Goal: Task Accomplishment & Management: Complete application form

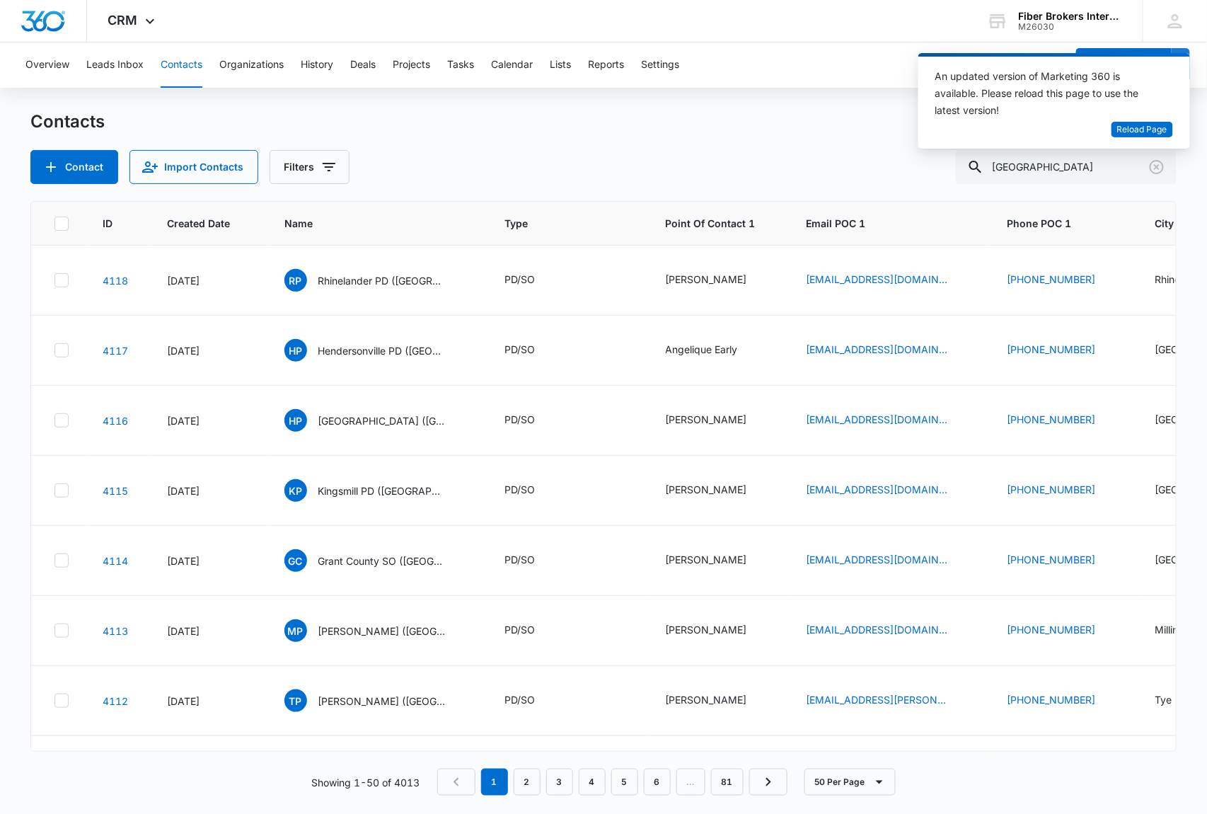
type input "[GEOGRAPHIC_DATA]"
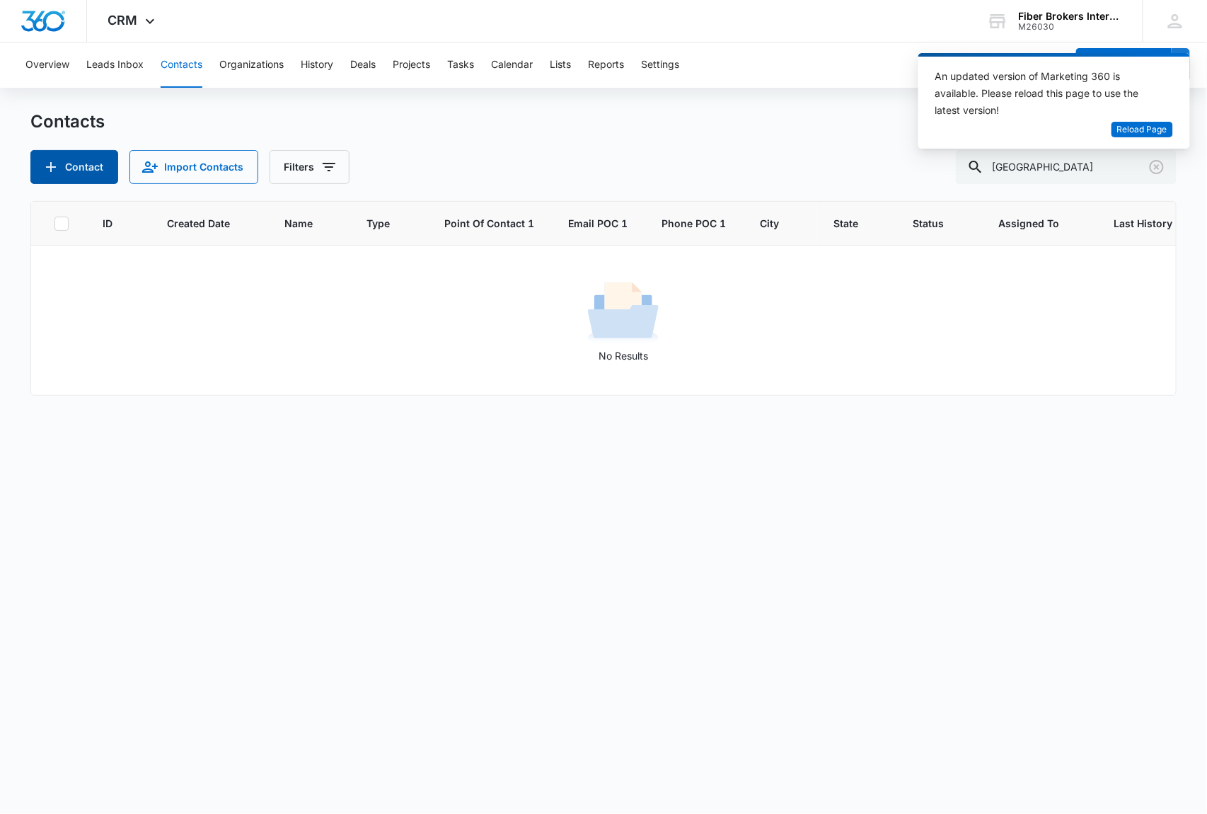
click at [81, 168] on button "Contact" at bounding box center [74, 167] width 88 height 34
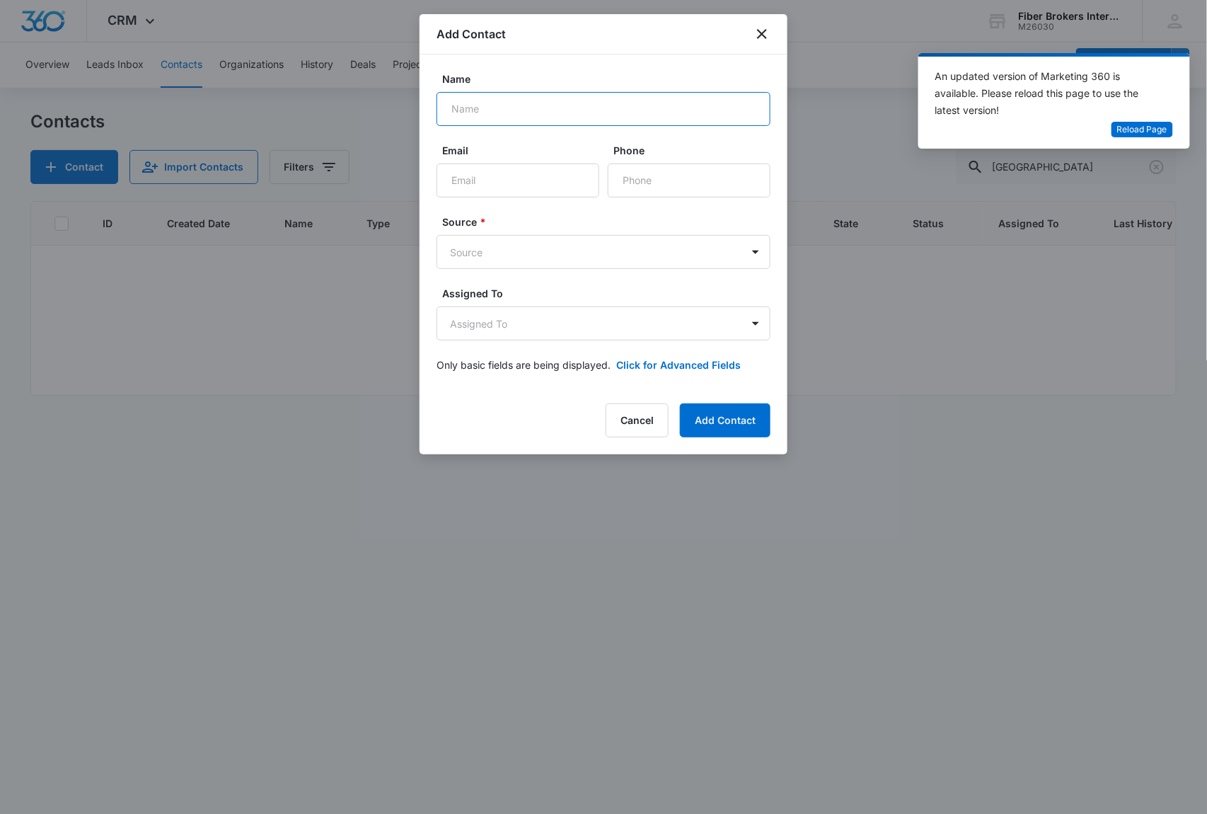
click at [507, 109] on input "Name" at bounding box center [604, 109] width 334 height 34
paste input "• [GEOGRAPHIC_DATA] PD (IN)"
type input "• [GEOGRAPHIC_DATA] PD (IN)"
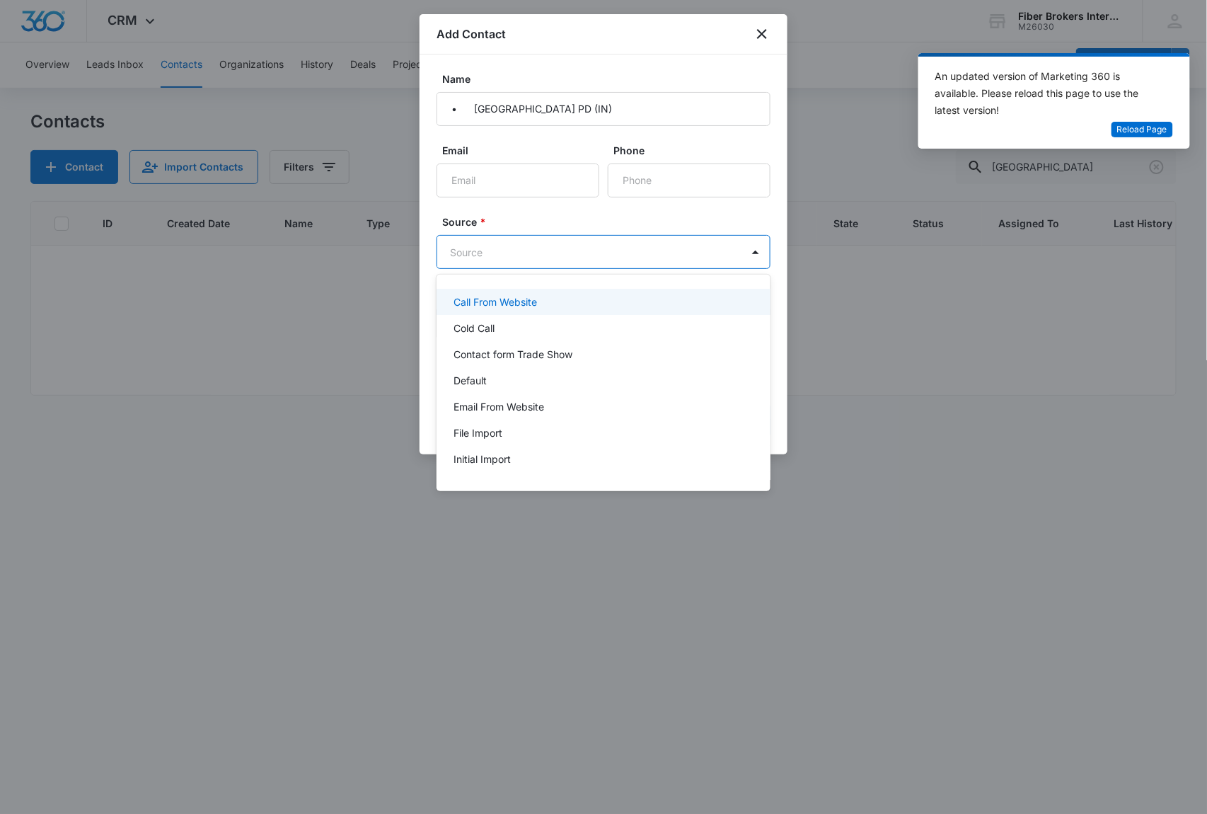
click at [511, 256] on body "CRM Apps Reputation Websites Forms CRM Email Social Shop Payments POS Content A…" at bounding box center [603, 407] width 1207 height 814
click at [529, 410] on p "Email From Website" at bounding box center [499, 406] width 91 height 15
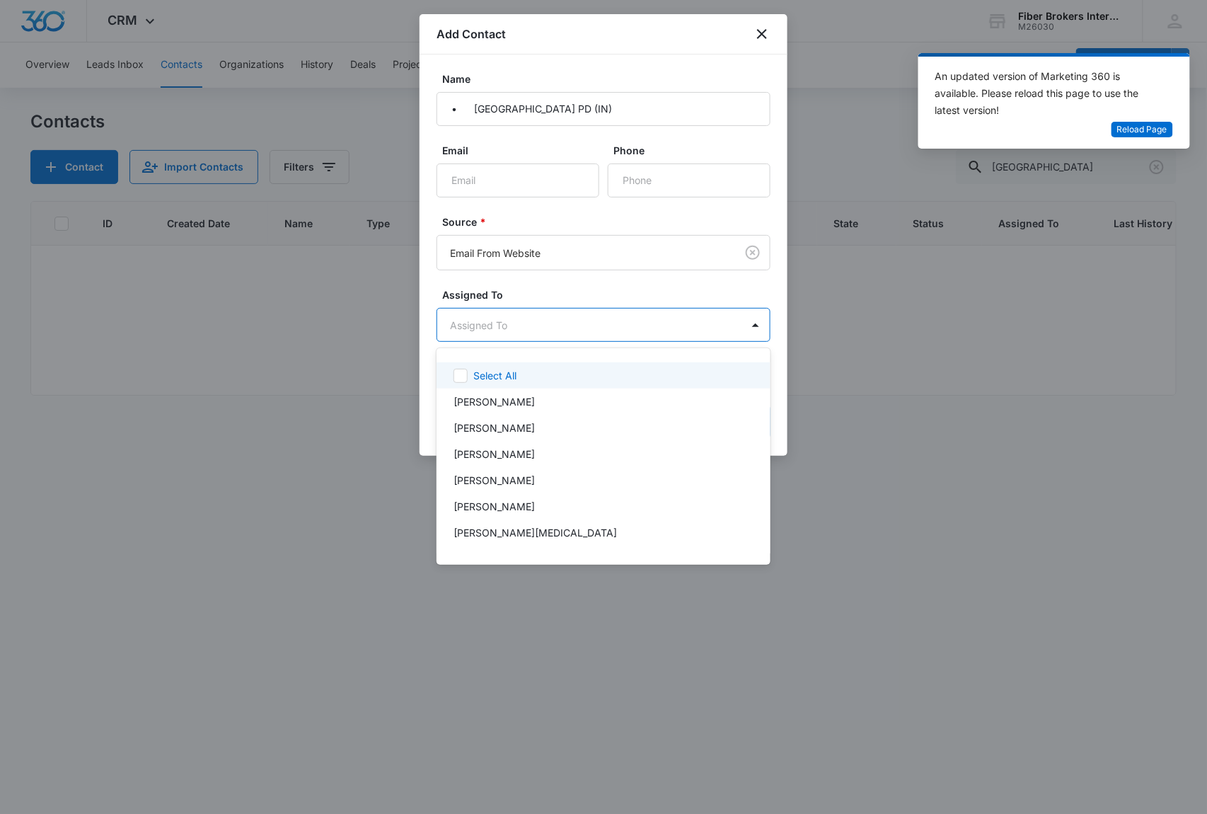
click at [514, 332] on body "CRM Apps Reputation Websites Forms CRM Email Social Shop Payments POS Content A…" at bounding box center [603, 407] width 1207 height 814
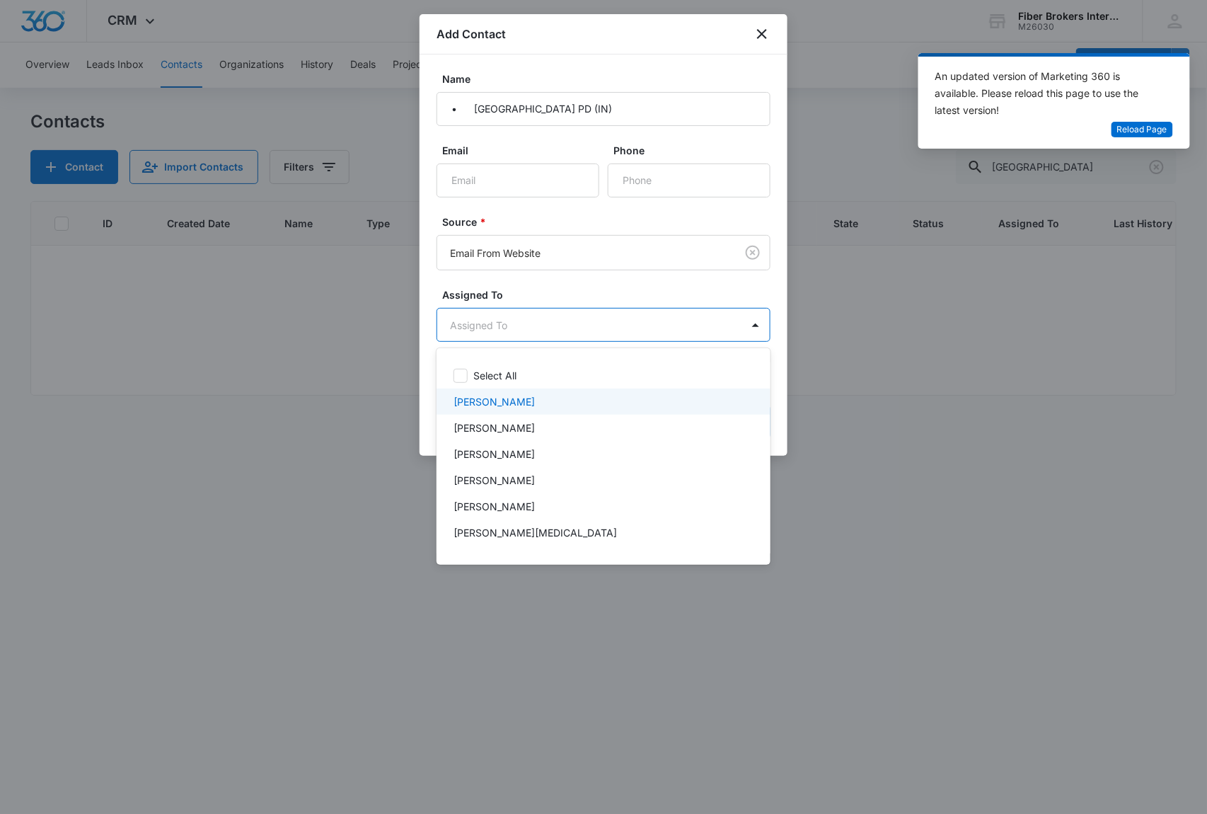
click at [511, 400] on div "[PERSON_NAME]" at bounding box center [602, 401] width 297 height 15
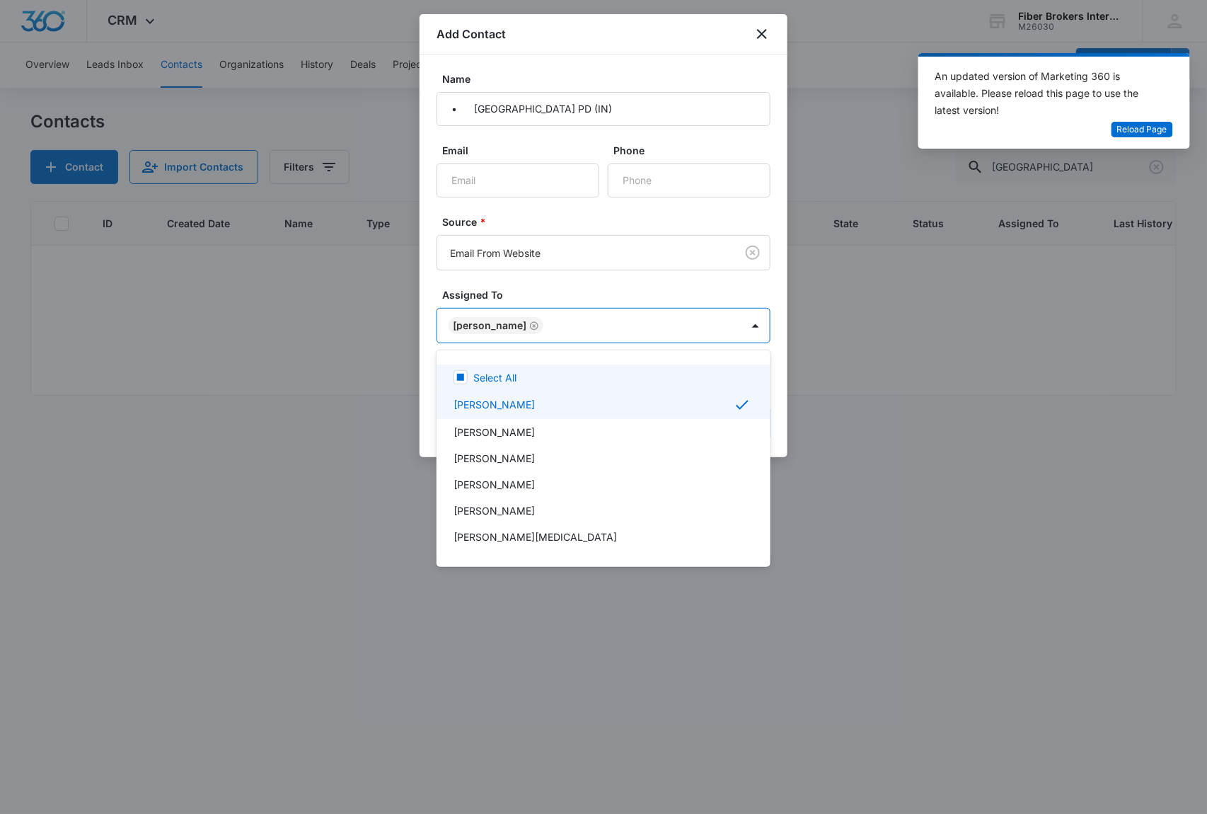
click at [527, 292] on div at bounding box center [603, 407] width 1207 height 814
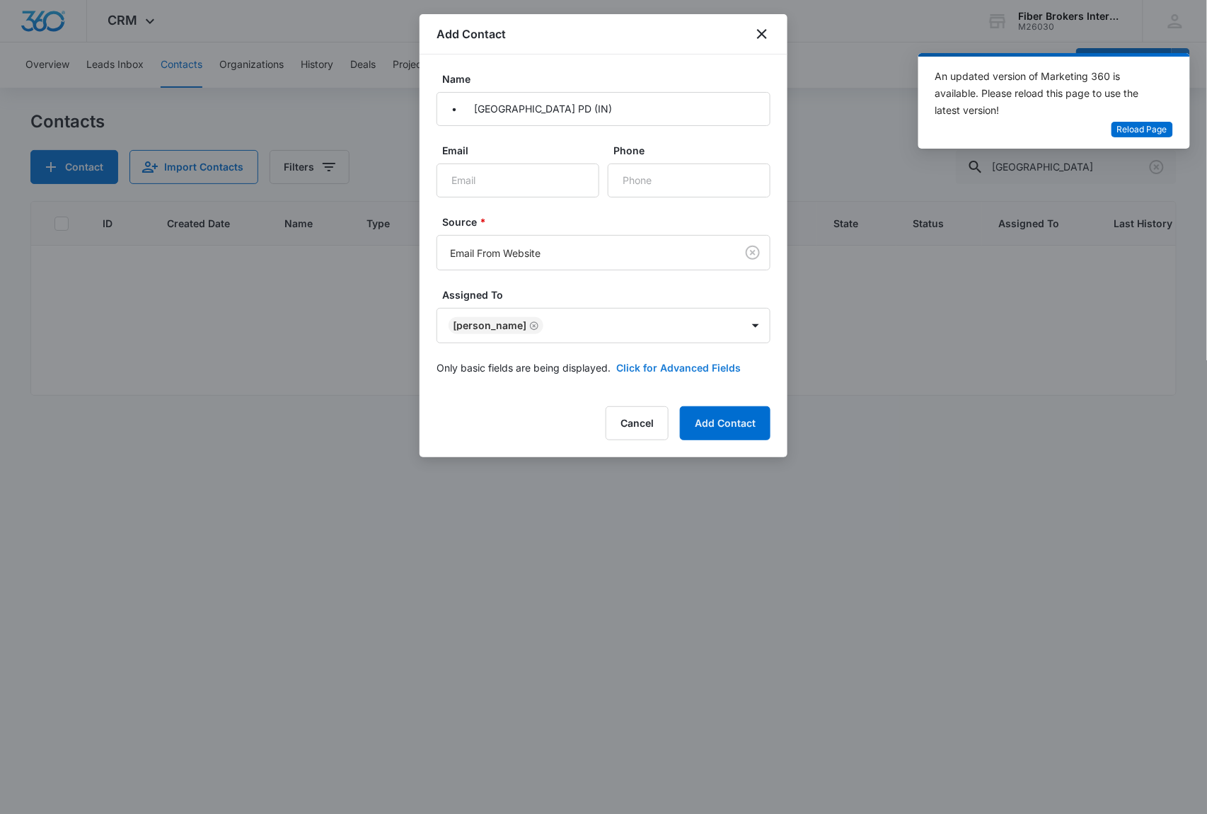
click at [655, 365] on button "Click for Advanced Fields" at bounding box center [678, 367] width 125 height 15
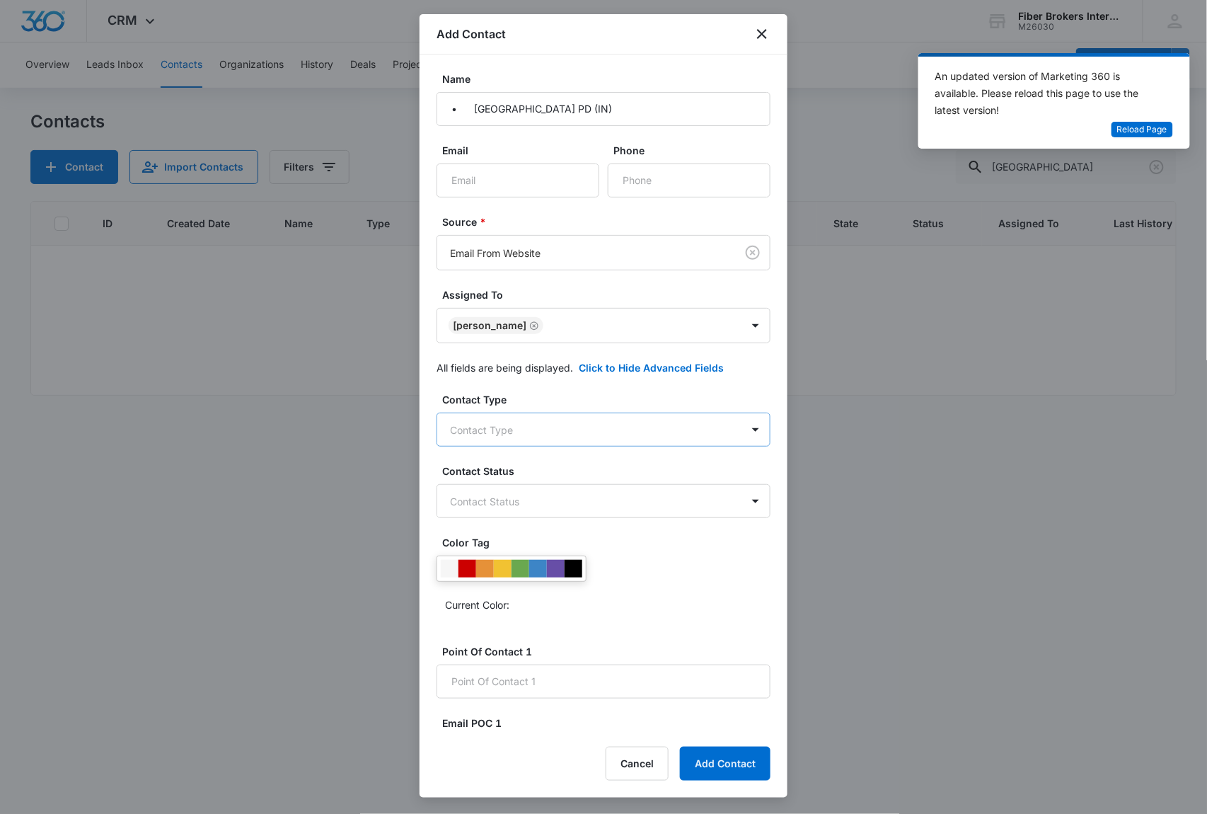
click at [496, 427] on body "CRM Apps Reputation Websites Forms CRM Email Social Shop Payments POS Content A…" at bounding box center [603, 407] width 1207 height 814
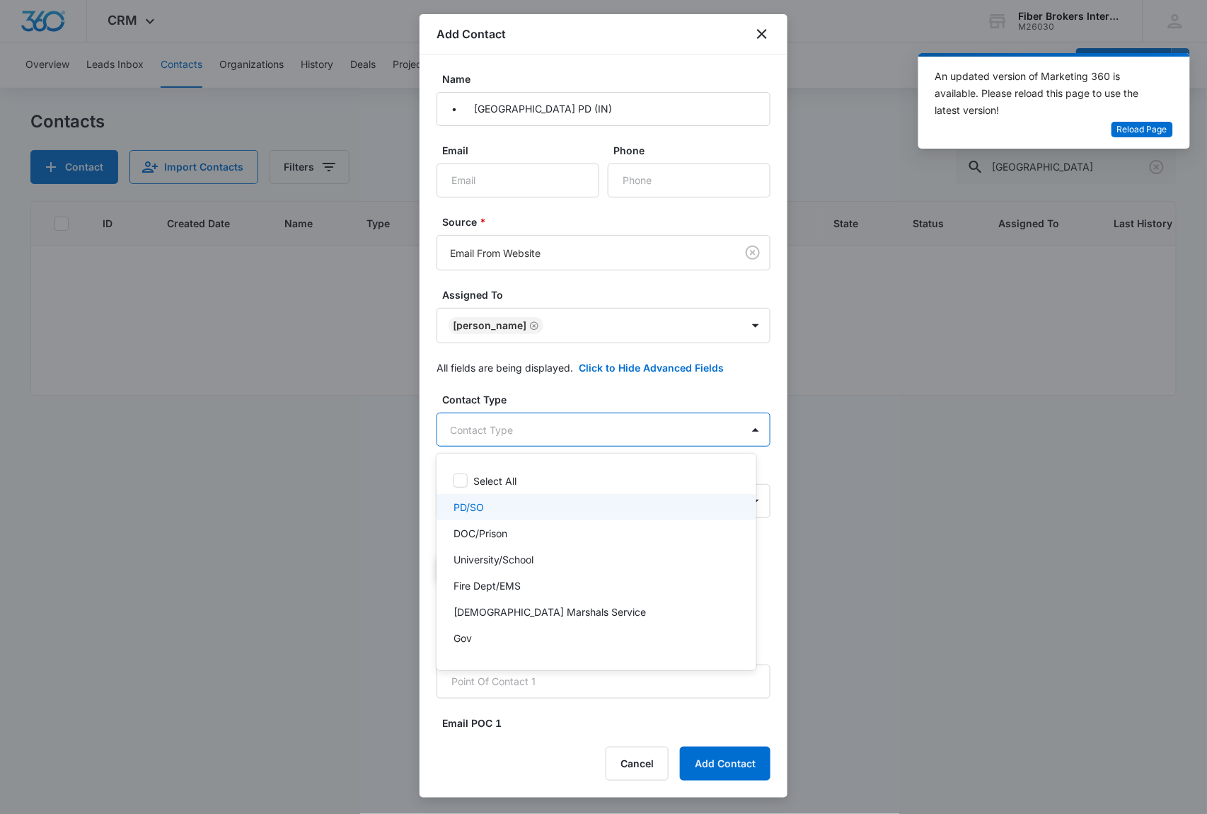
click at [499, 497] on div "PD/SO" at bounding box center [597, 507] width 320 height 26
click at [529, 397] on div at bounding box center [603, 407] width 1207 height 814
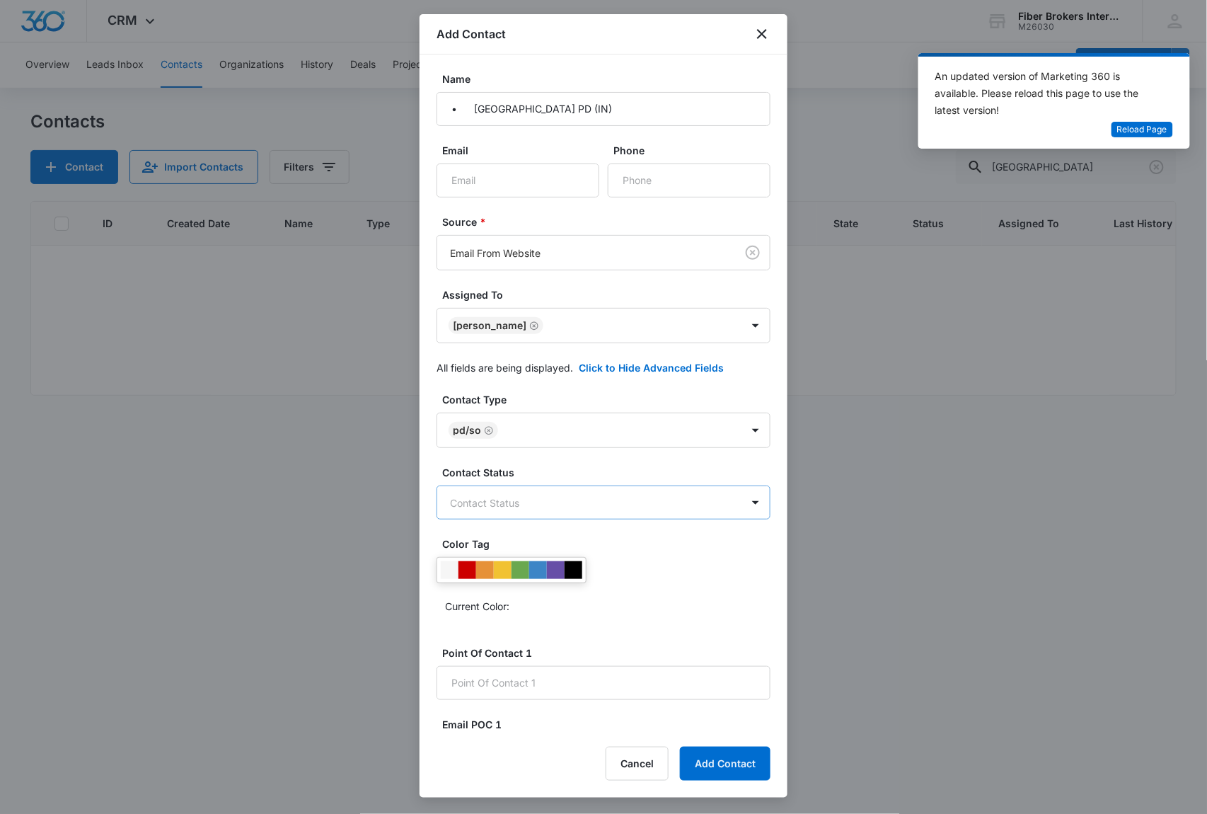
click at [519, 502] on body "CRM Apps Reputation Websites Forms CRM Email Social Shop Payments POS Content A…" at bounding box center [603, 407] width 1207 height 814
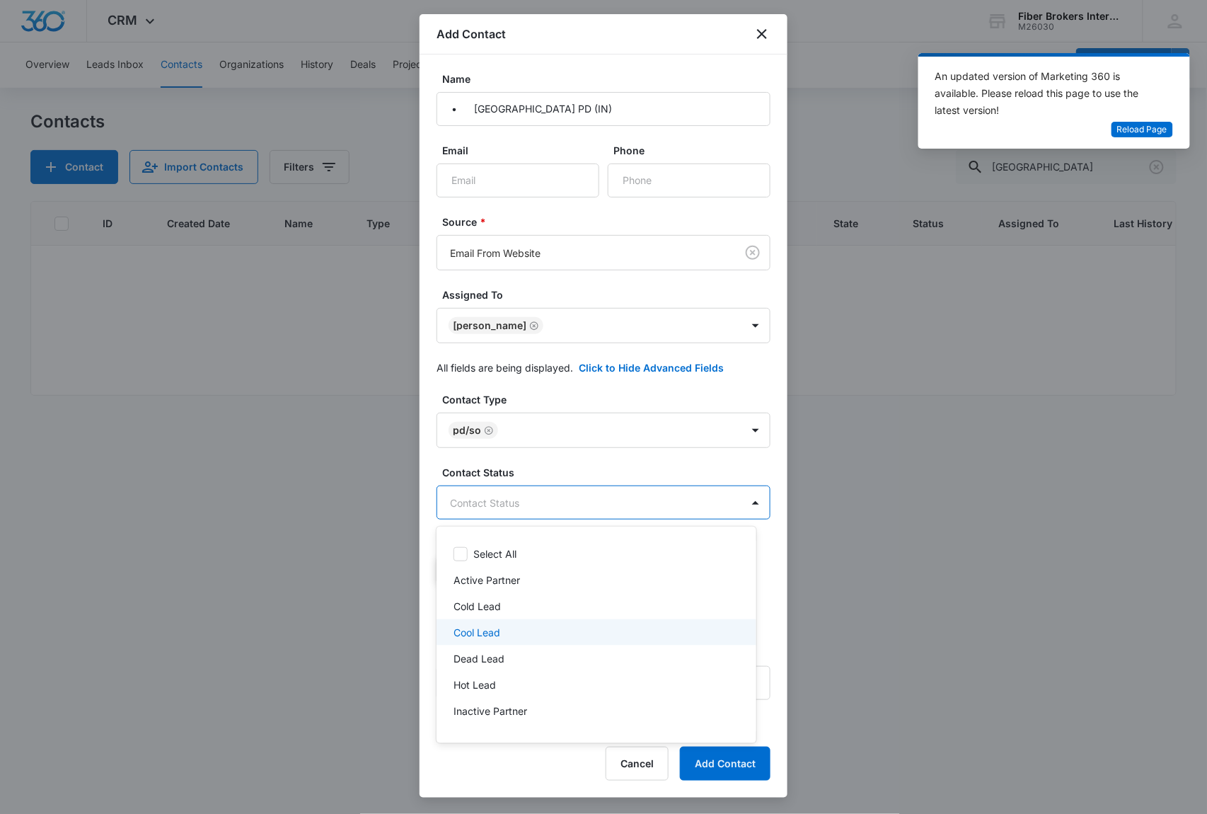
scroll to position [47, 0]
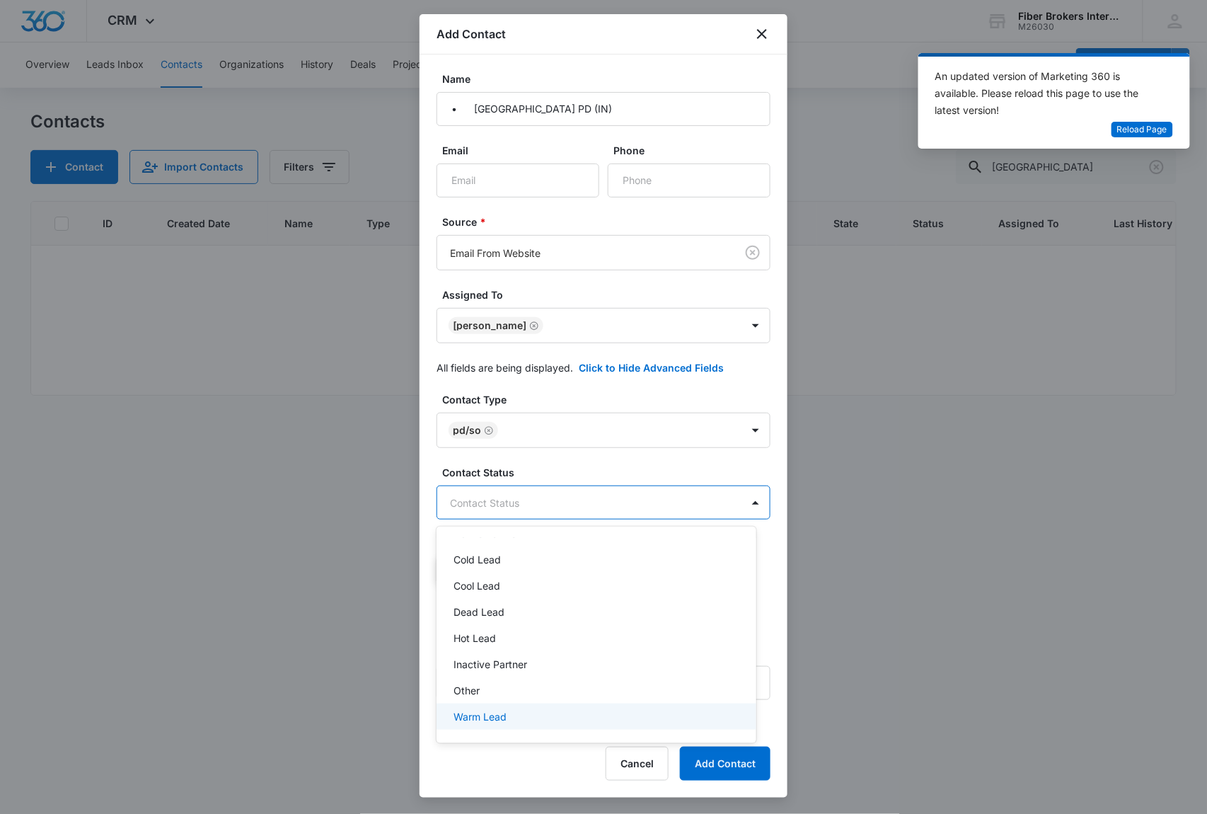
click at [483, 711] on p "Warm Lead" at bounding box center [480, 716] width 53 height 15
click at [544, 468] on div at bounding box center [603, 407] width 1207 height 814
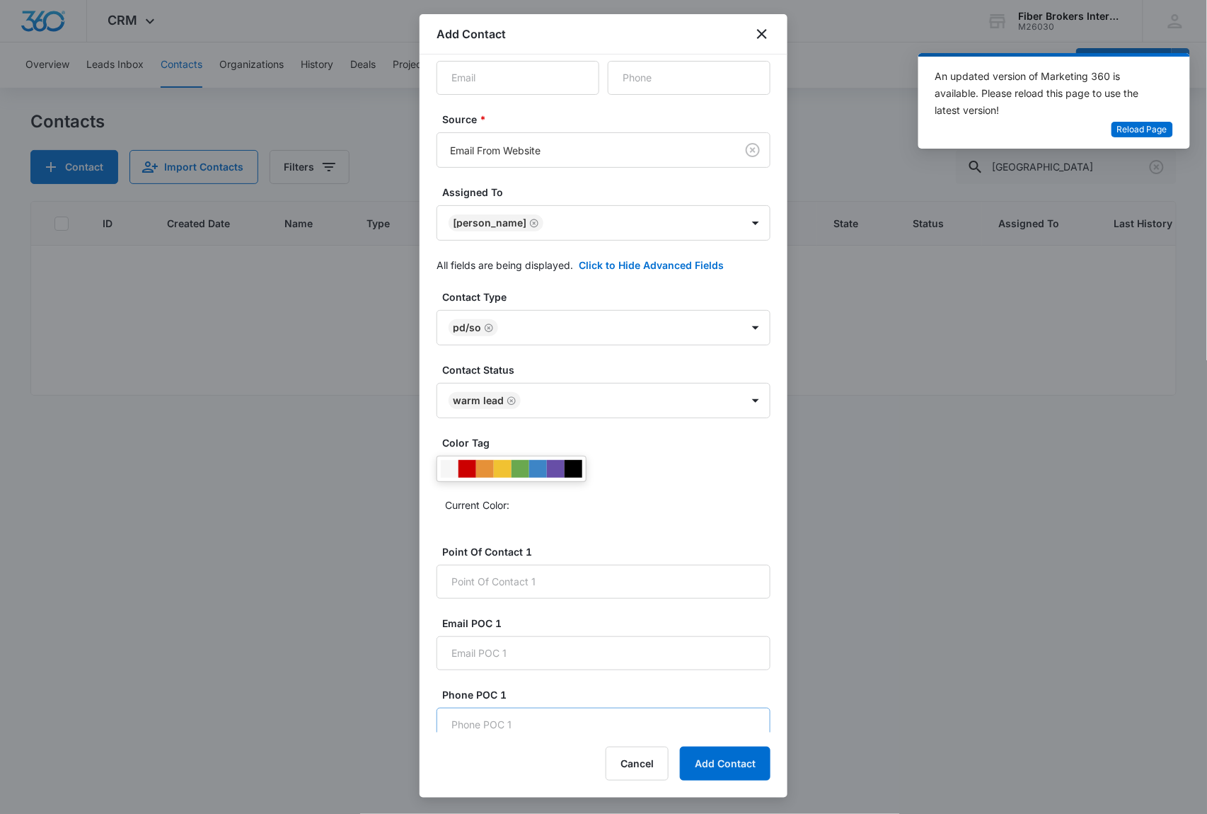
scroll to position [283, 0]
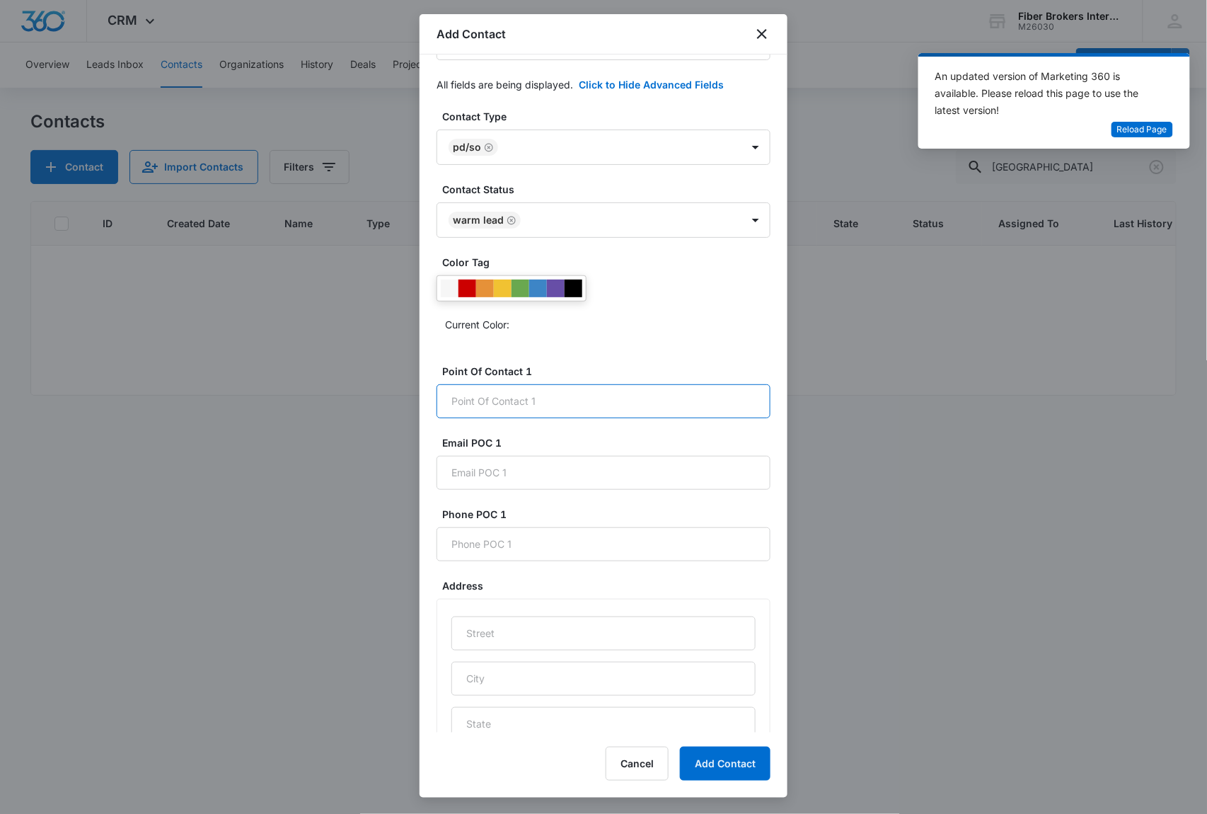
click at [496, 418] on input "Point Of Contact 1" at bounding box center [604, 401] width 334 height 34
paste input "[PERSON_NAME]"
drag, startPoint x: 570, startPoint y: 419, endPoint x: 521, endPoint y: 419, distance: 49.5
click at [521, 418] on input "[PERSON_NAME]" at bounding box center [604, 401] width 334 height 34
click at [449, 418] on input "[PERSON_NAME]" at bounding box center [604, 401] width 334 height 34
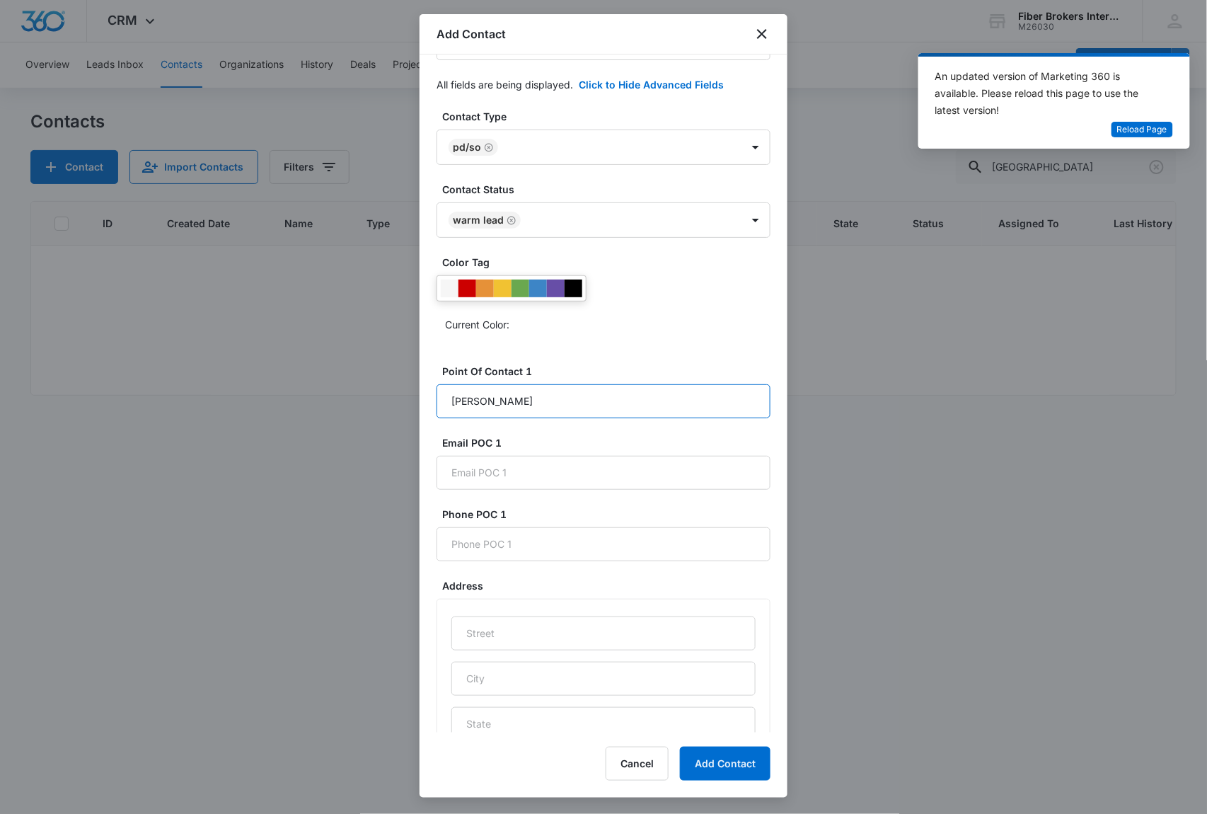
paste input "[PERSON_NAME]"
type input "[PERSON_NAME]"
click at [484, 490] on input "Email POC 1" at bounding box center [604, 473] width 334 height 34
paste input "[EMAIL_ADDRESS][DOMAIN_NAME]"
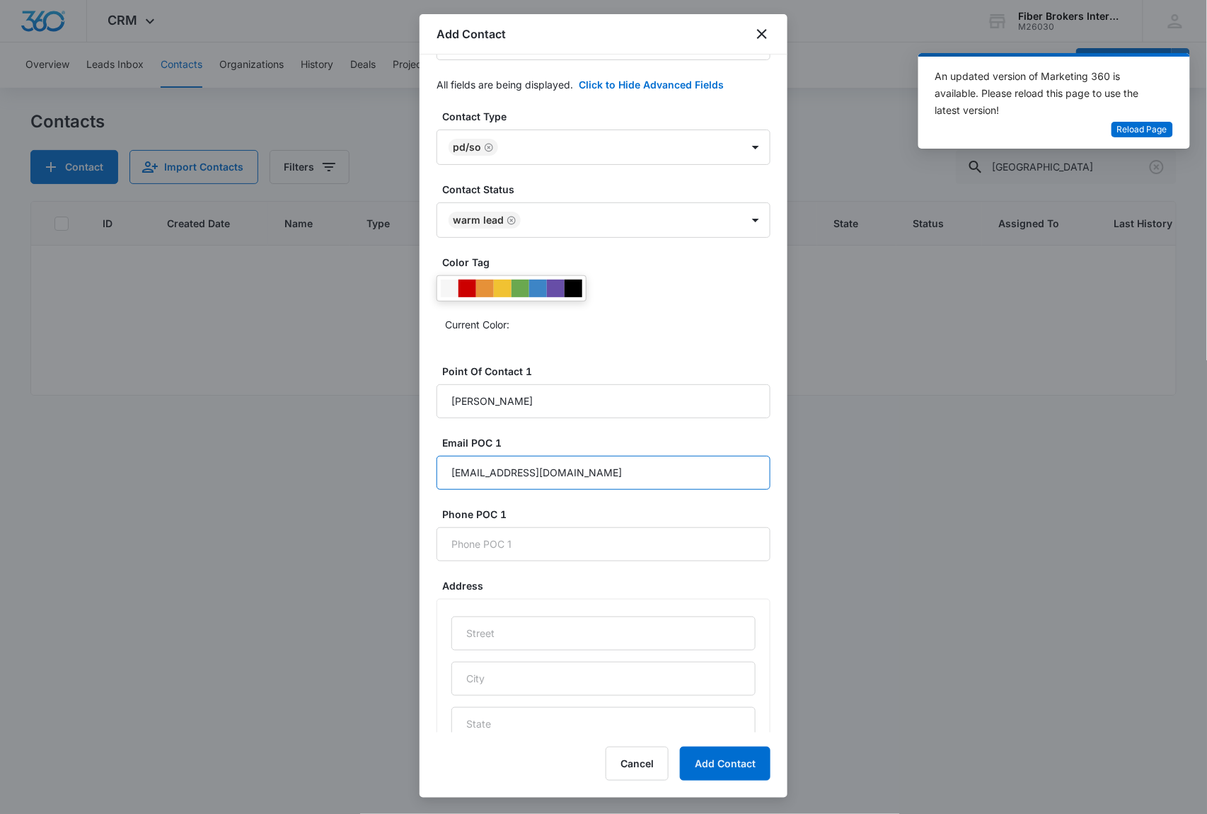
type input "[EMAIL_ADDRESS][DOMAIN_NAME]"
click at [486, 561] on input "Phone POC 1" at bounding box center [604, 544] width 334 height 34
paste input "[PHONE_NUMBER]"
type input "[PHONE_NUMBER]"
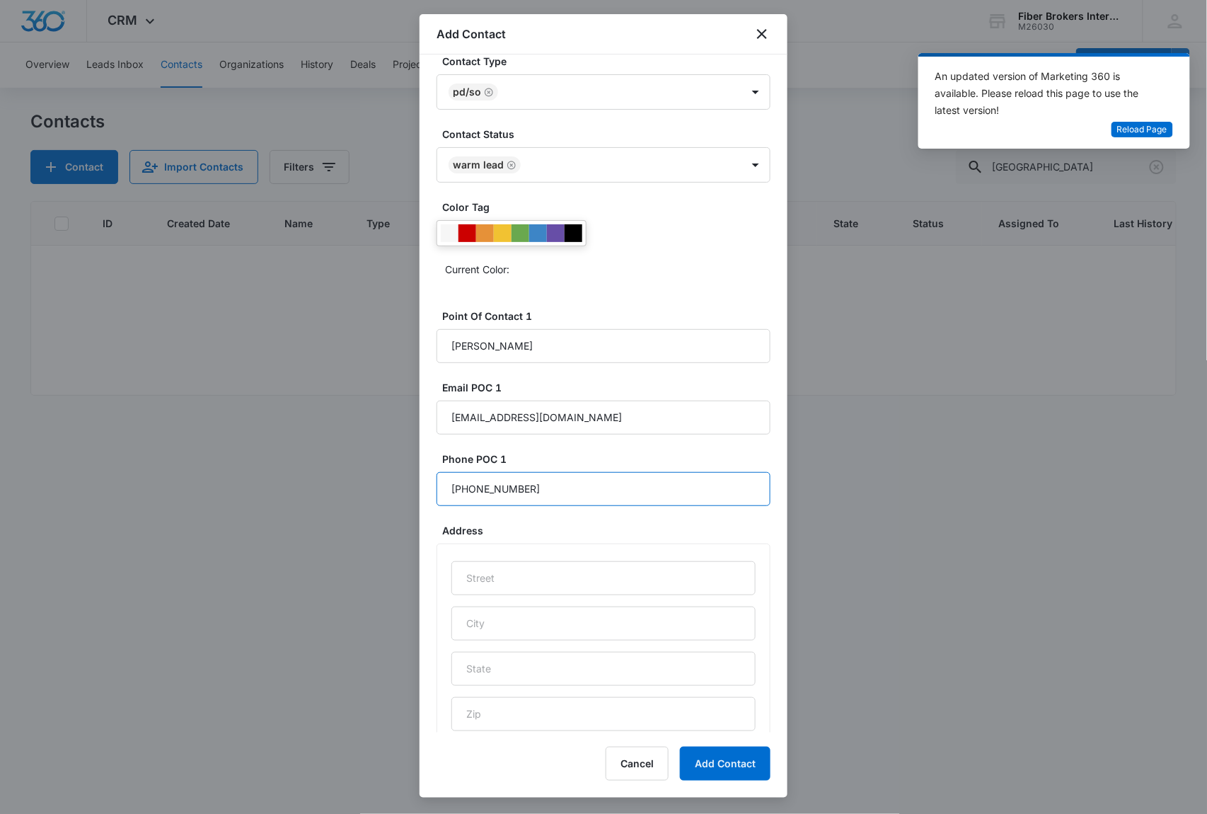
scroll to position [394, 0]
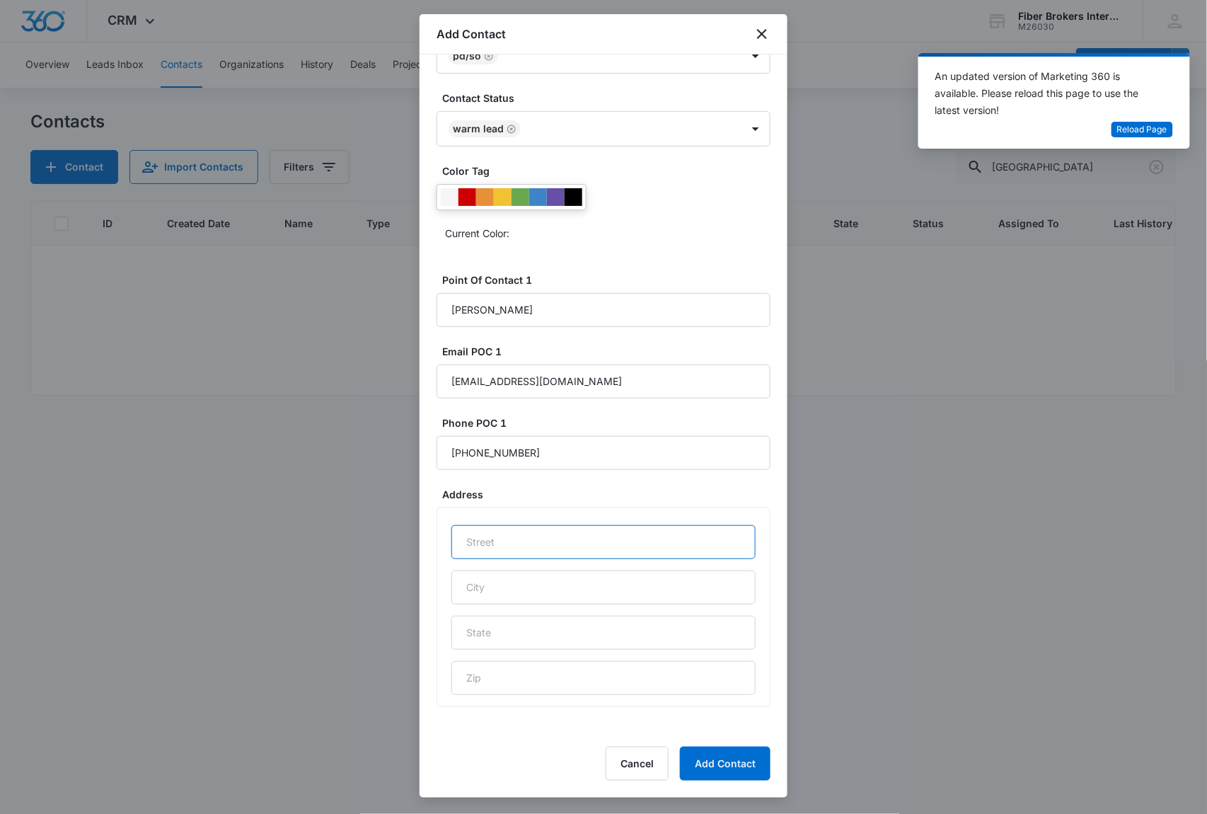
click at [513, 542] on input "text" at bounding box center [604, 542] width 304 height 34
paste input "[STREET_ADDRESS]"
drag, startPoint x: 638, startPoint y: 542, endPoint x: 613, endPoint y: 539, distance: 25.6
click at [613, 539] on input "[STREET_ADDRESS]" at bounding box center [604, 542] width 304 height 34
type input "[STREET_ADDRESS]"
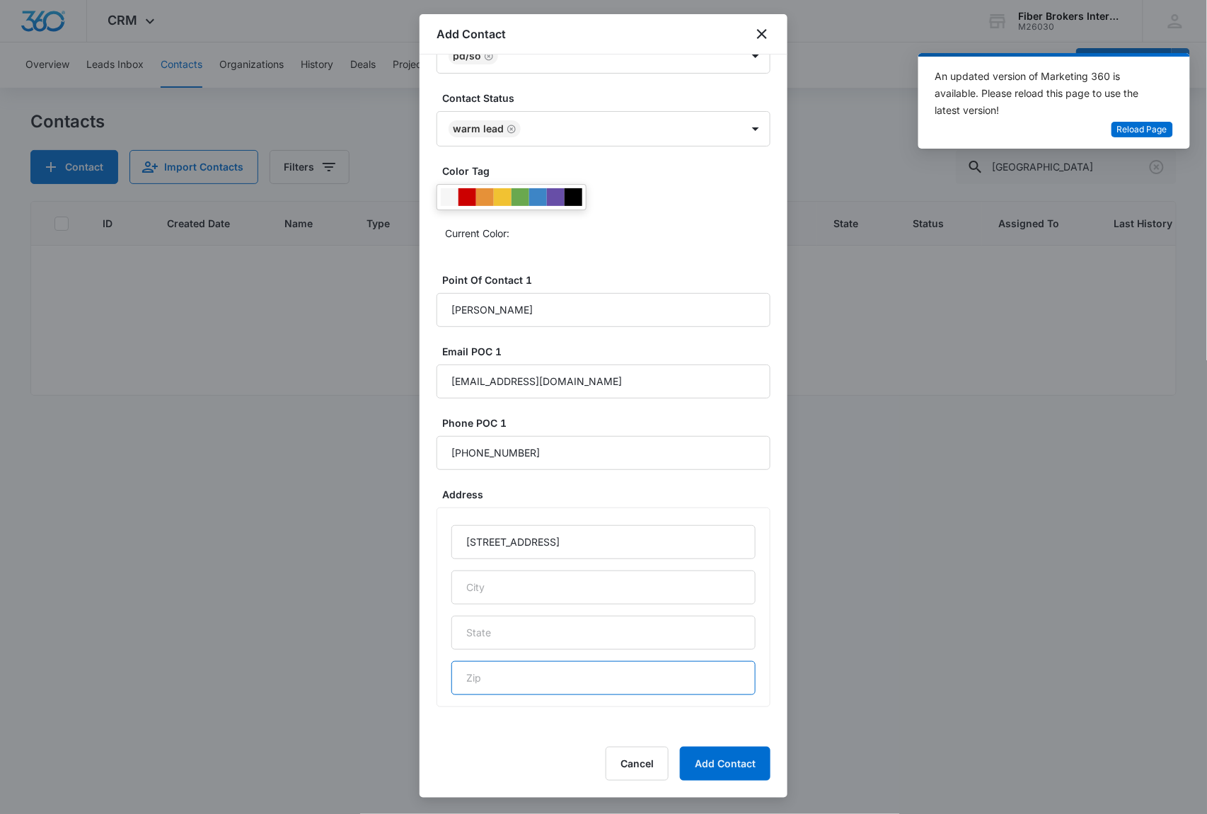
click at [510, 672] on input "text" at bounding box center [604, 678] width 304 height 34
paste input "46112"
type input "46112"
drag, startPoint x: 607, startPoint y: 542, endPoint x: 600, endPoint y: 541, distance: 7.2
click at [600, 541] on input "[STREET_ADDRESS]" at bounding box center [604, 542] width 304 height 34
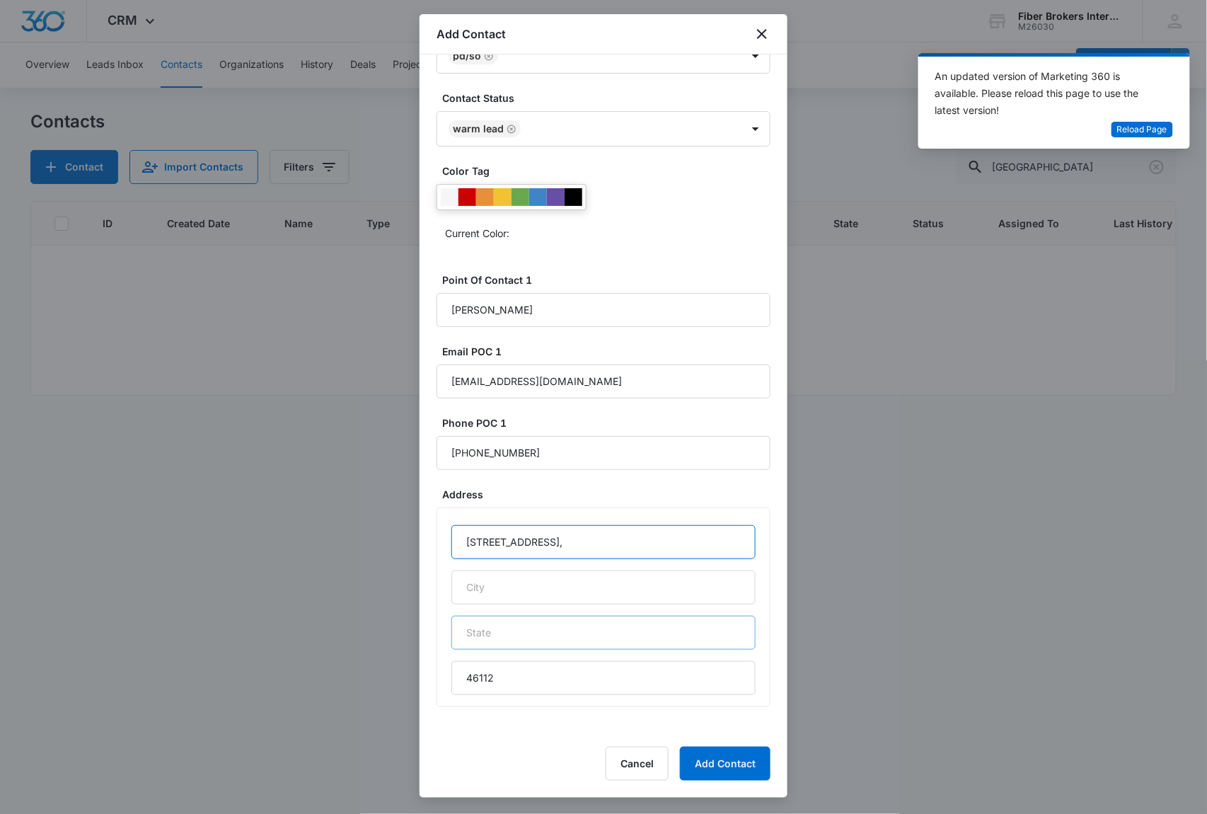
type input "[STREET_ADDRESS],"
click at [471, 638] on input "text" at bounding box center [604, 633] width 304 height 34
paste input "IN"
type input "IN"
drag, startPoint x: 590, startPoint y: 539, endPoint x: 539, endPoint y: 534, distance: 51.2
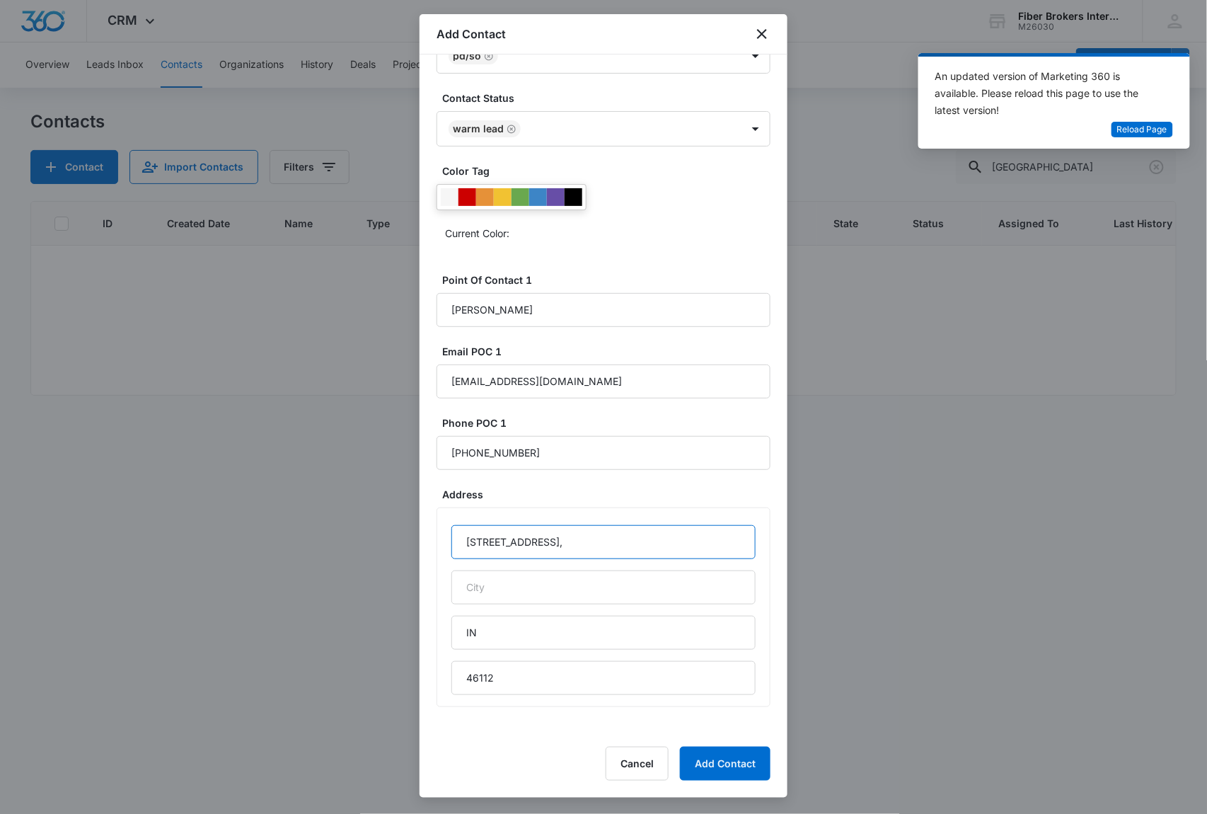
click at [539, 534] on input "[STREET_ADDRESS]," at bounding box center [604, 542] width 304 height 34
click at [606, 541] on input "[STREET_ADDRESS] ," at bounding box center [604, 542] width 304 height 34
type input "[STREET_ADDRESS]"
click at [556, 592] on input "text" at bounding box center [604, 587] width 304 height 34
paste input "[GEOGRAPHIC_DATA]"
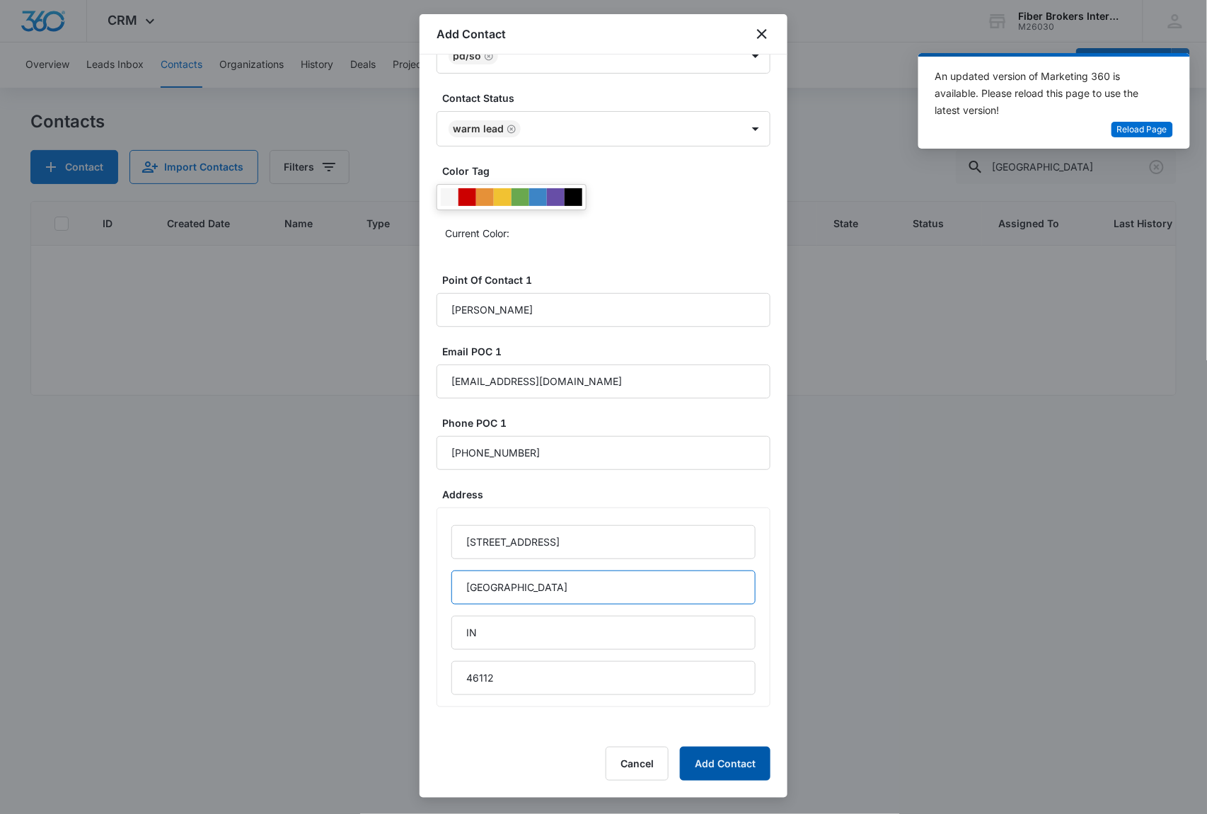
type input "[GEOGRAPHIC_DATA]"
click at [713, 757] on button "Add Contact" at bounding box center [725, 764] width 91 height 34
click at [746, 762] on button "Add Contact" at bounding box center [725, 764] width 91 height 34
click at [730, 762] on button "Add Contact" at bounding box center [725, 764] width 91 height 34
click at [719, 764] on button "Add Contact" at bounding box center [725, 764] width 91 height 34
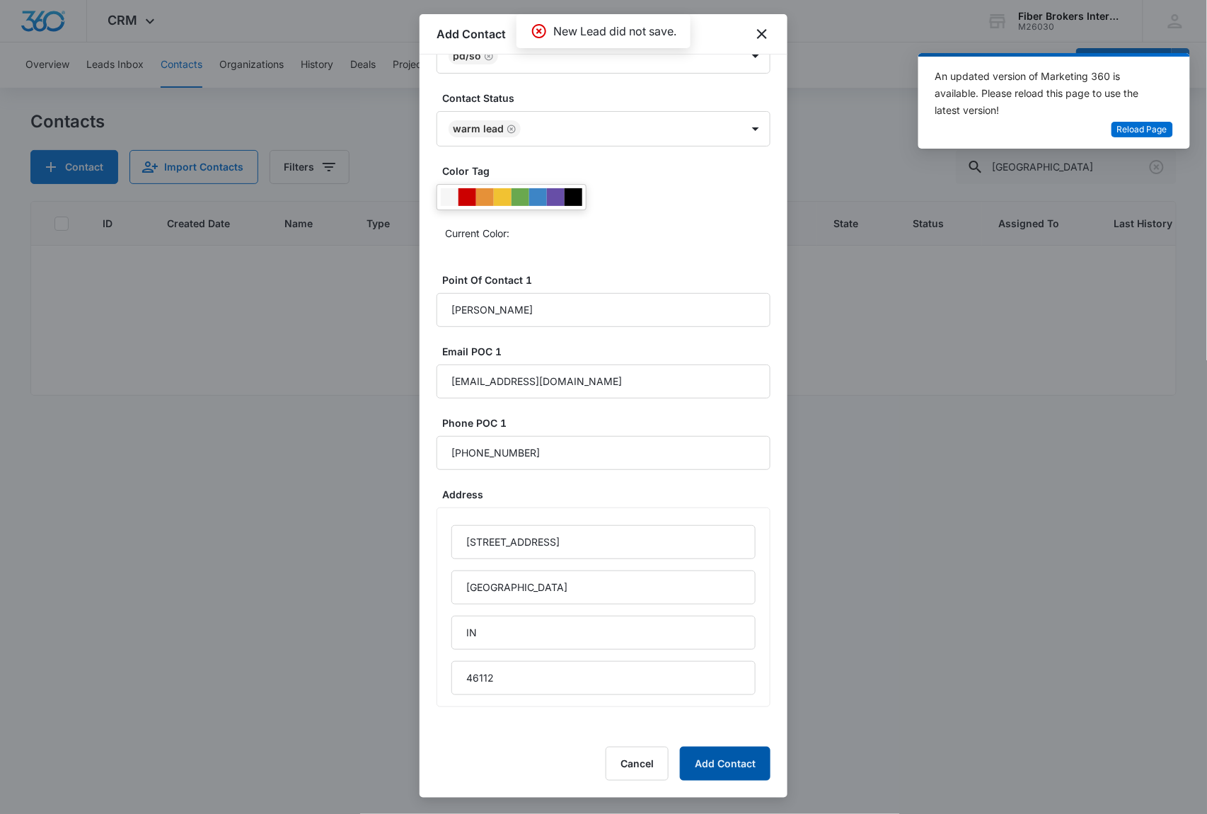
click at [719, 764] on button "Add Contact" at bounding box center [725, 764] width 91 height 34
click at [1121, 128] on span "Reload Page" at bounding box center [1143, 129] width 50 height 13
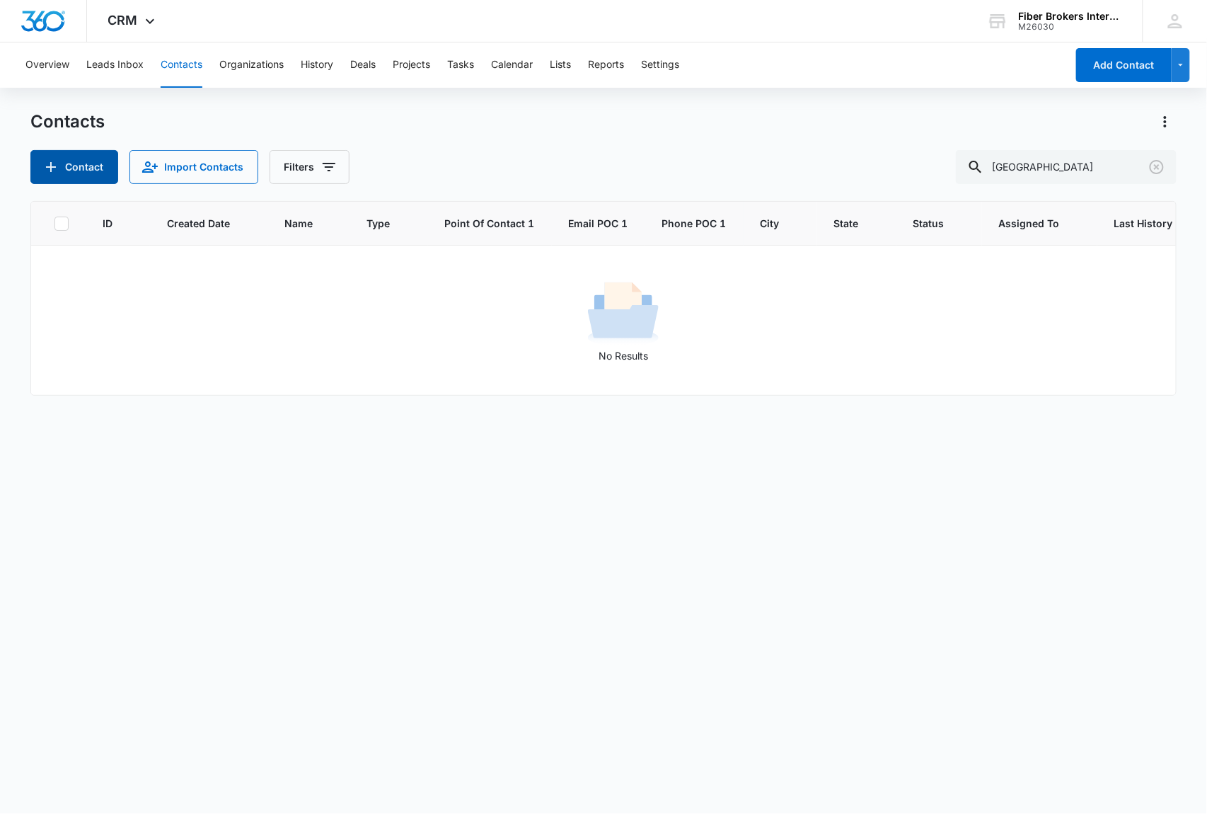
click at [64, 162] on button "Contact" at bounding box center [74, 167] width 88 height 34
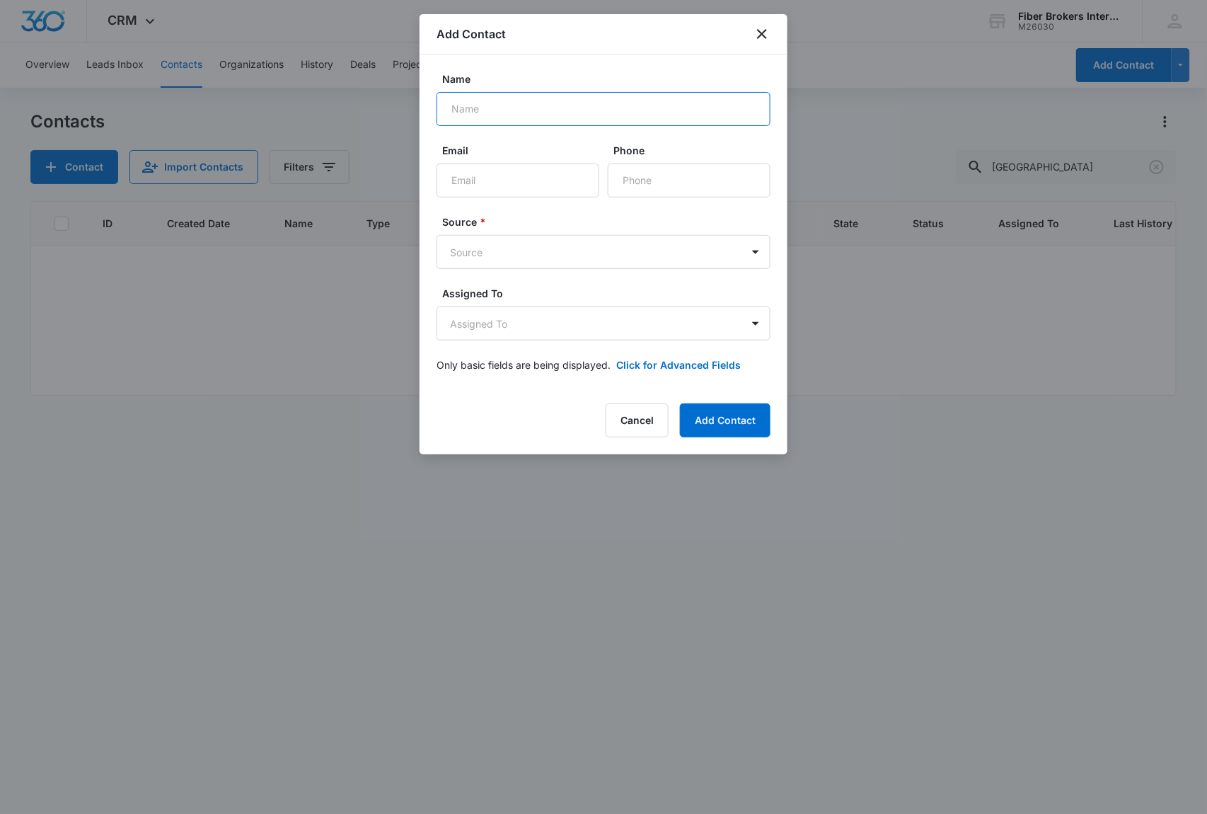
click at [524, 105] on input "Name" at bounding box center [604, 109] width 334 height 34
paste input "• [GEOGRAPHIC_DATA] PD (IN)"
click at [505, 241] on body "CRM Apps Reputation Websites Forms CRM Email Social Shop Payments POS Content A…" at bounding box center [603, 407] width 1207 height 814
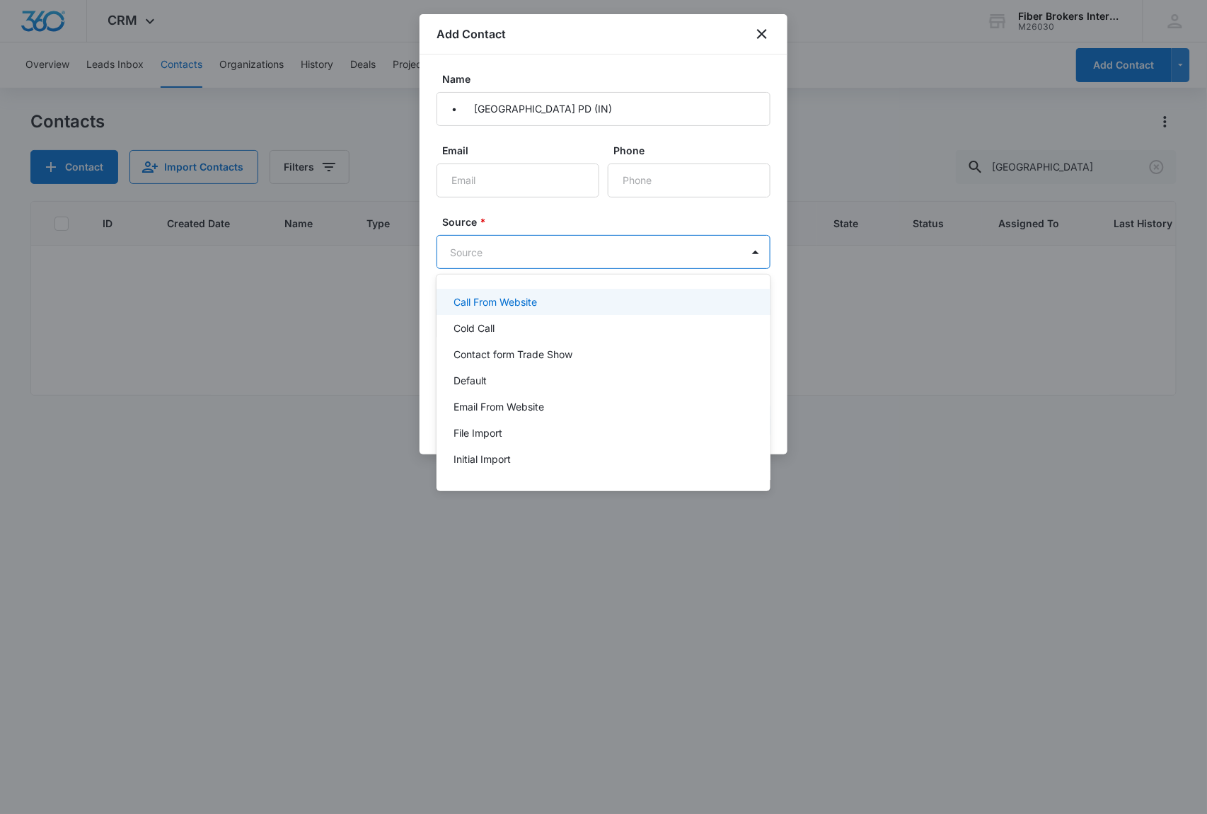
click at [477, 105] on div at bounding box center [603, 407] width 1207 height 814
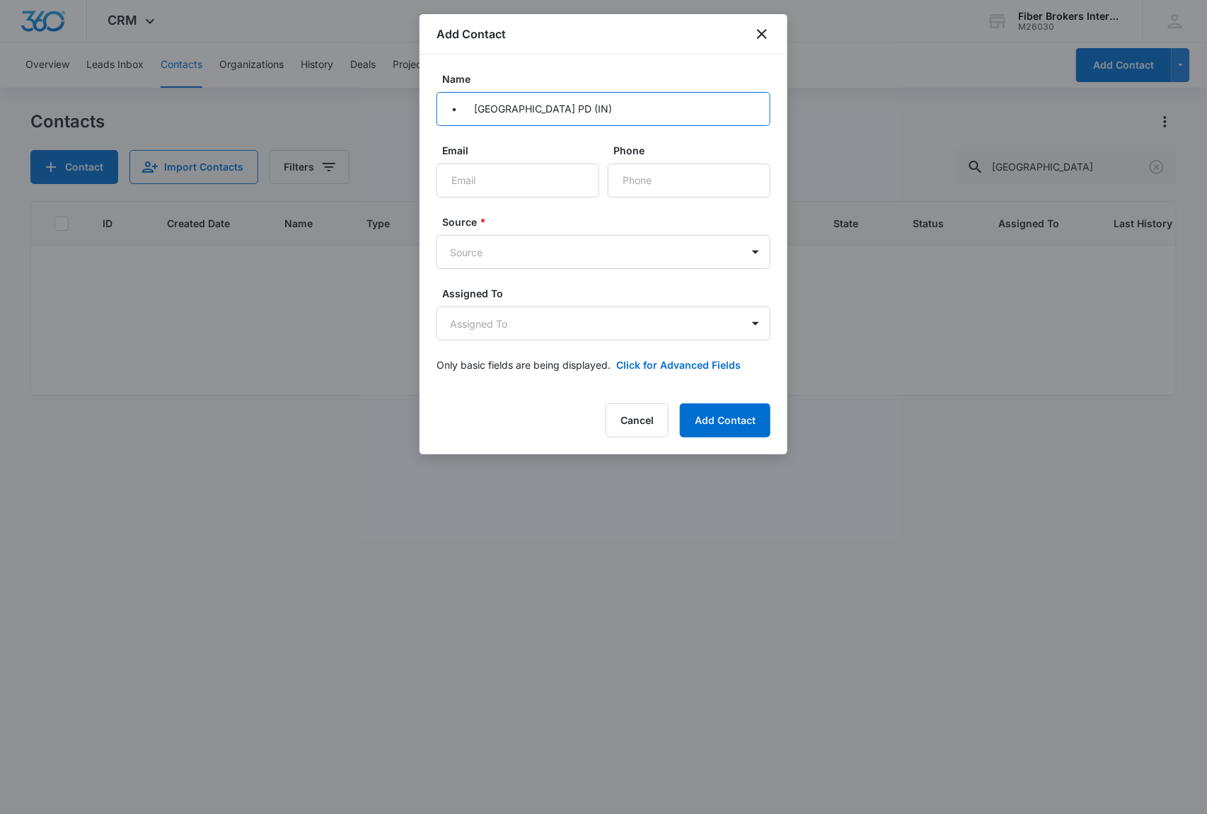
click at [473, 112] on input "• [GEOGRAPHIC_DATA] PD (IN)" at bounding box center [604, 109] width 334 height 34
type input "Brownsburg PD (IN)"
click at [518, 258] on body "CRM Apps Reputation Websites Forms CRM Email Social Shop Payments POS Content A…" at bounding box center [603, 407] width 1207 height 814
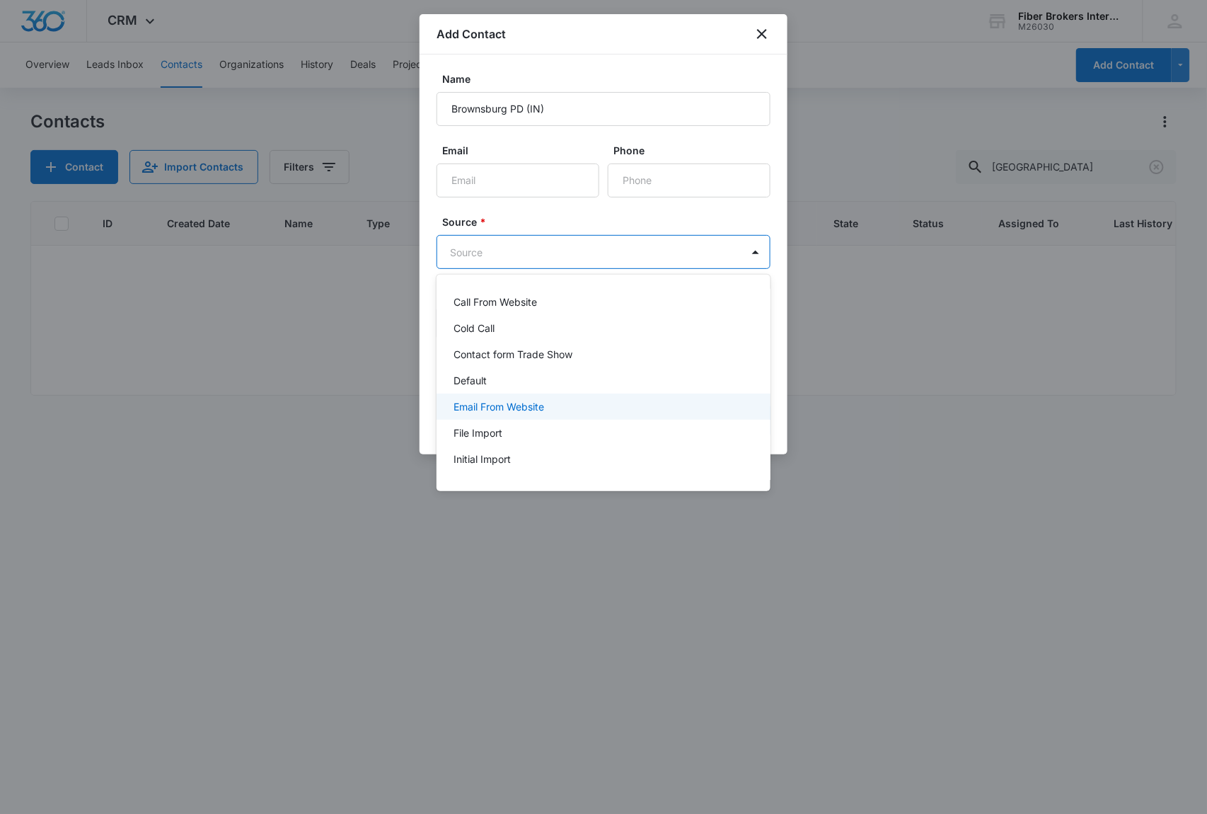
click at [464, 414] on div "Email From Website" at bounding box center [604, 407] width 334 height 26
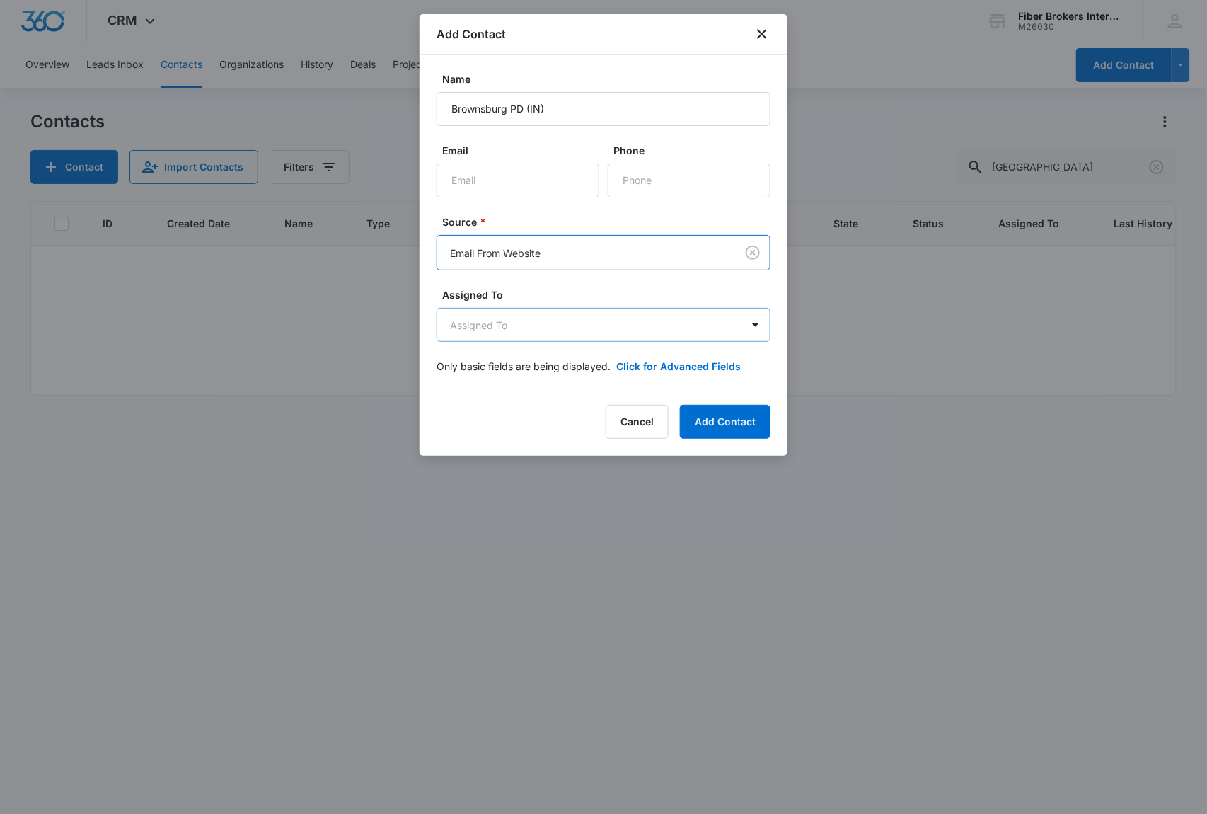
click at [510, 323] on body "CRM Apps Reputation Websites Forms CRM Email Social Shop Payments POS Content A…" at bounding box center [603, 407] width 1207 height 814
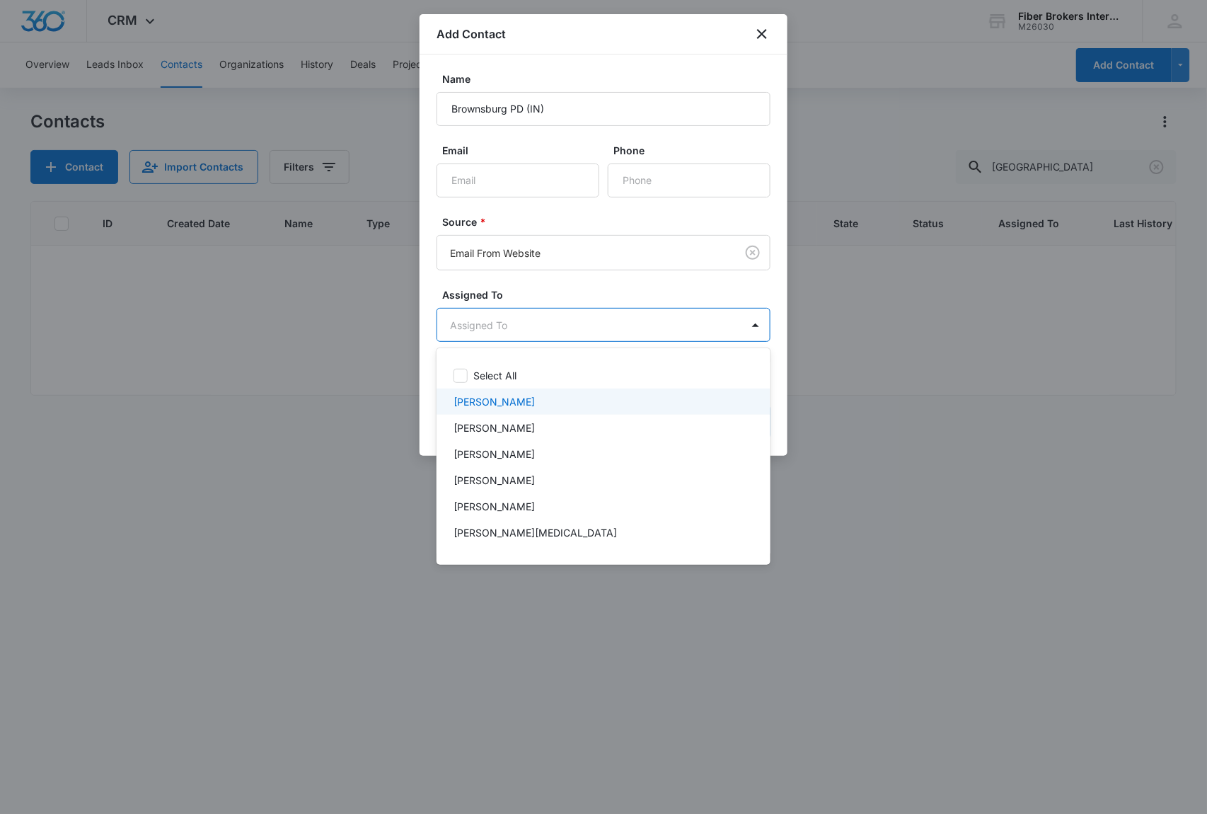
click at [478, 403] on p "[PERSON_NAME]" at bounding box center [494, 401] width 81 height 15
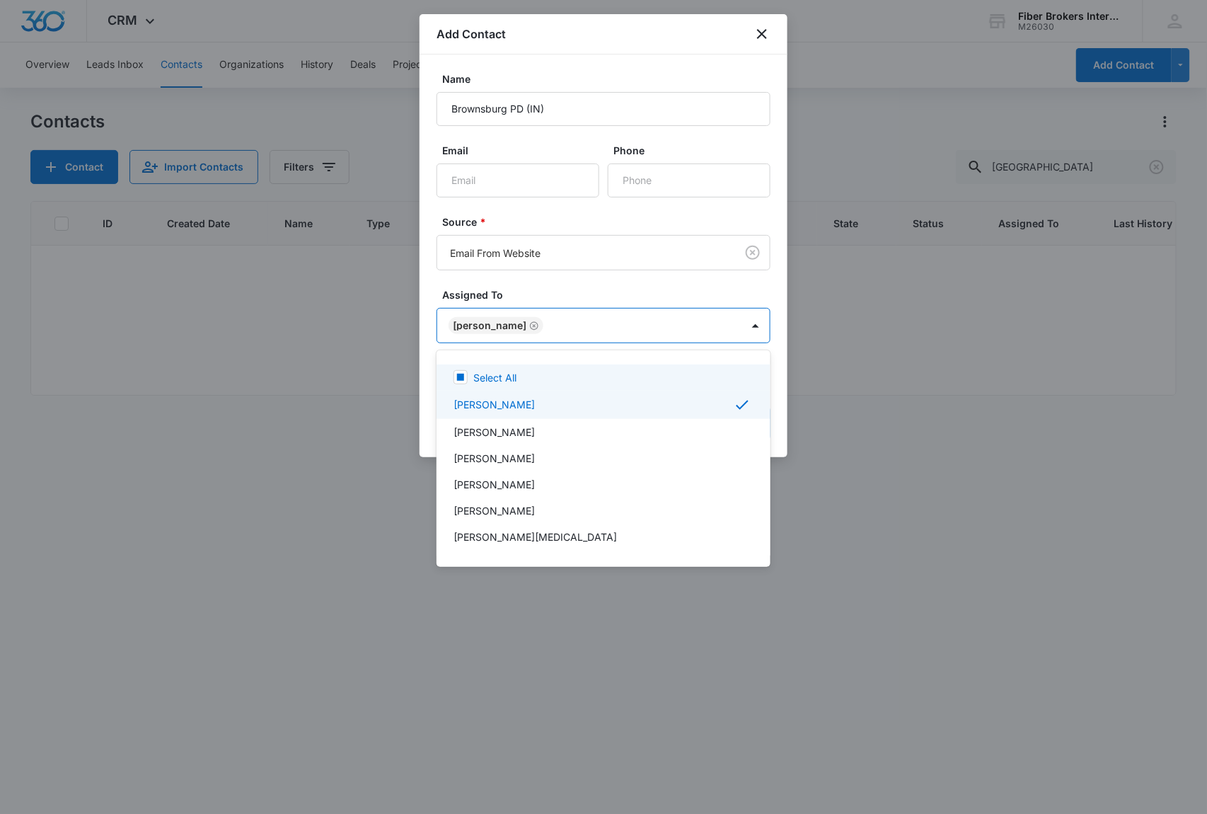
click at [546, 243] on div at bounding box center [603, 407] width 1207 height 814
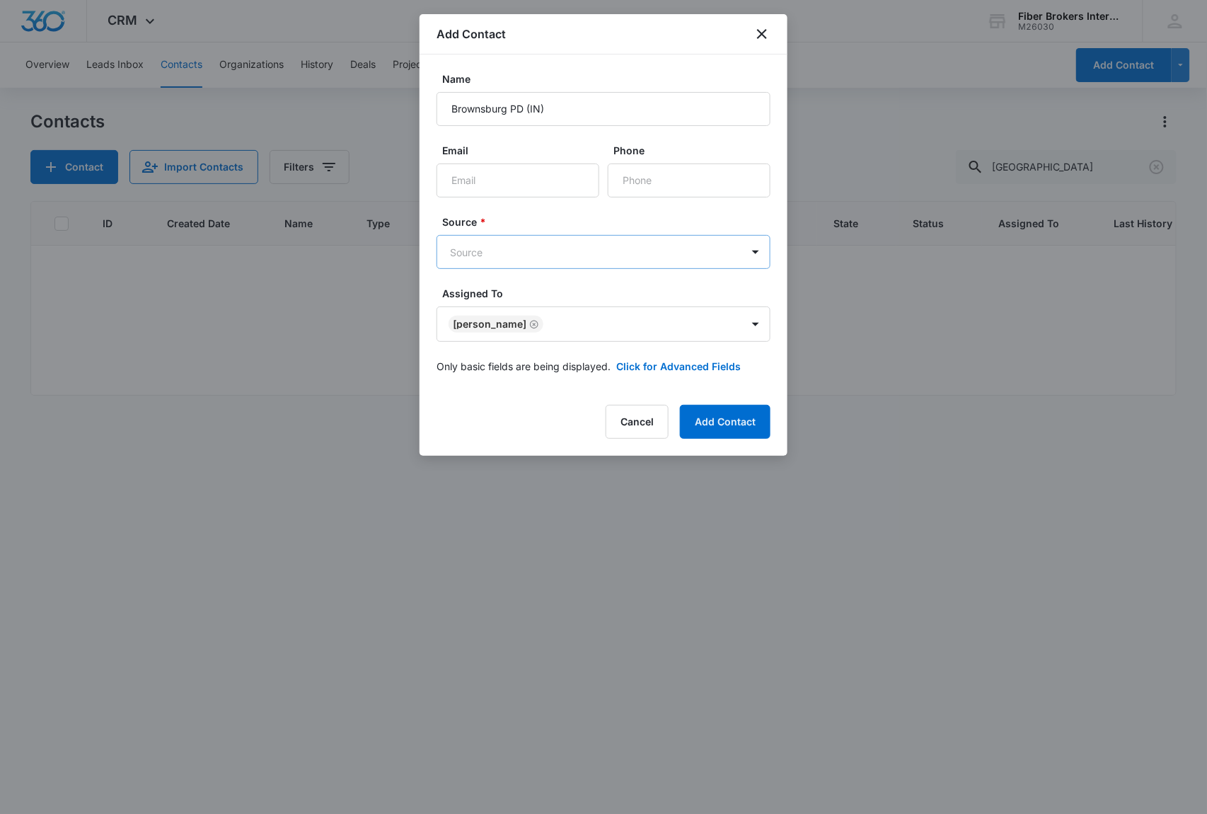
click at [586, 255] on body "CRM Apps Reputation Websites Forms CRM Email Social Shop Payments POS Content A…" at bounding box center [603, 407] width 1207 height 814
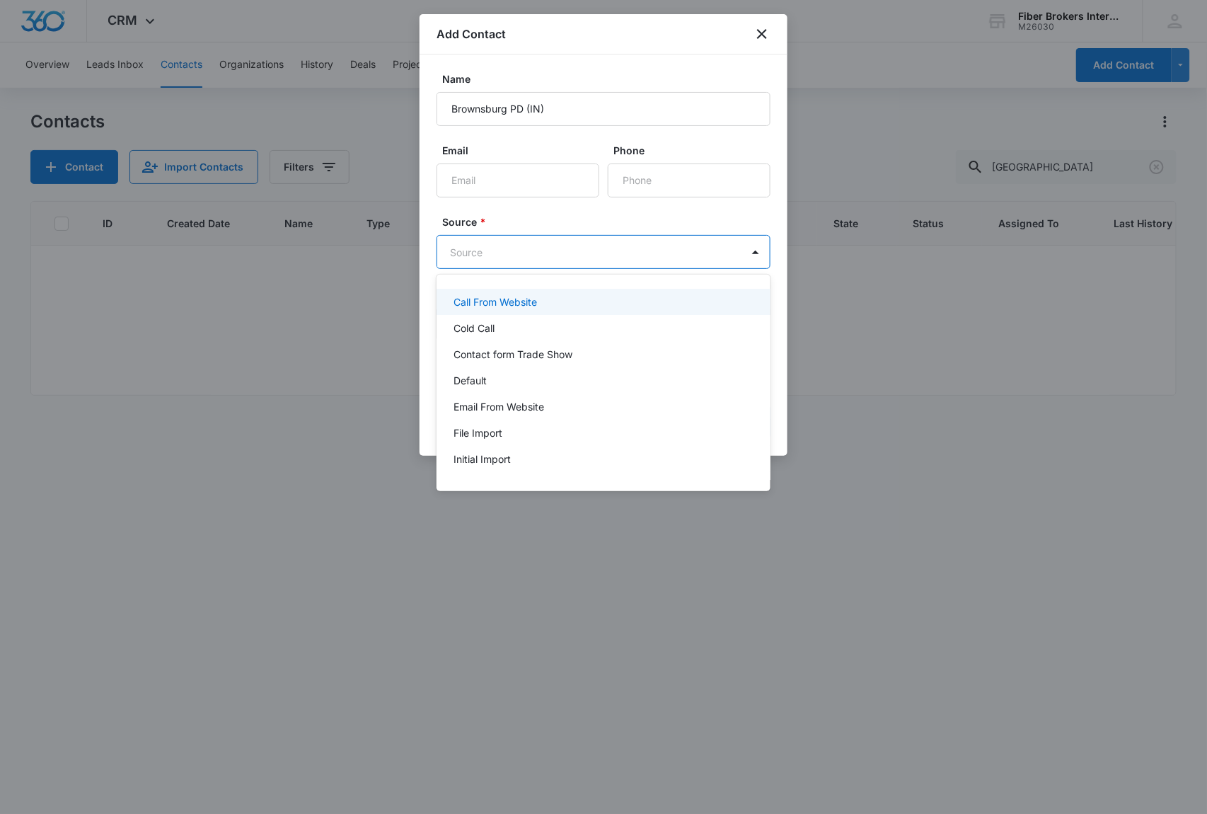
click at [510, 296] on p "Call From Website" at bounding box center [496, 301] width 84 height 15
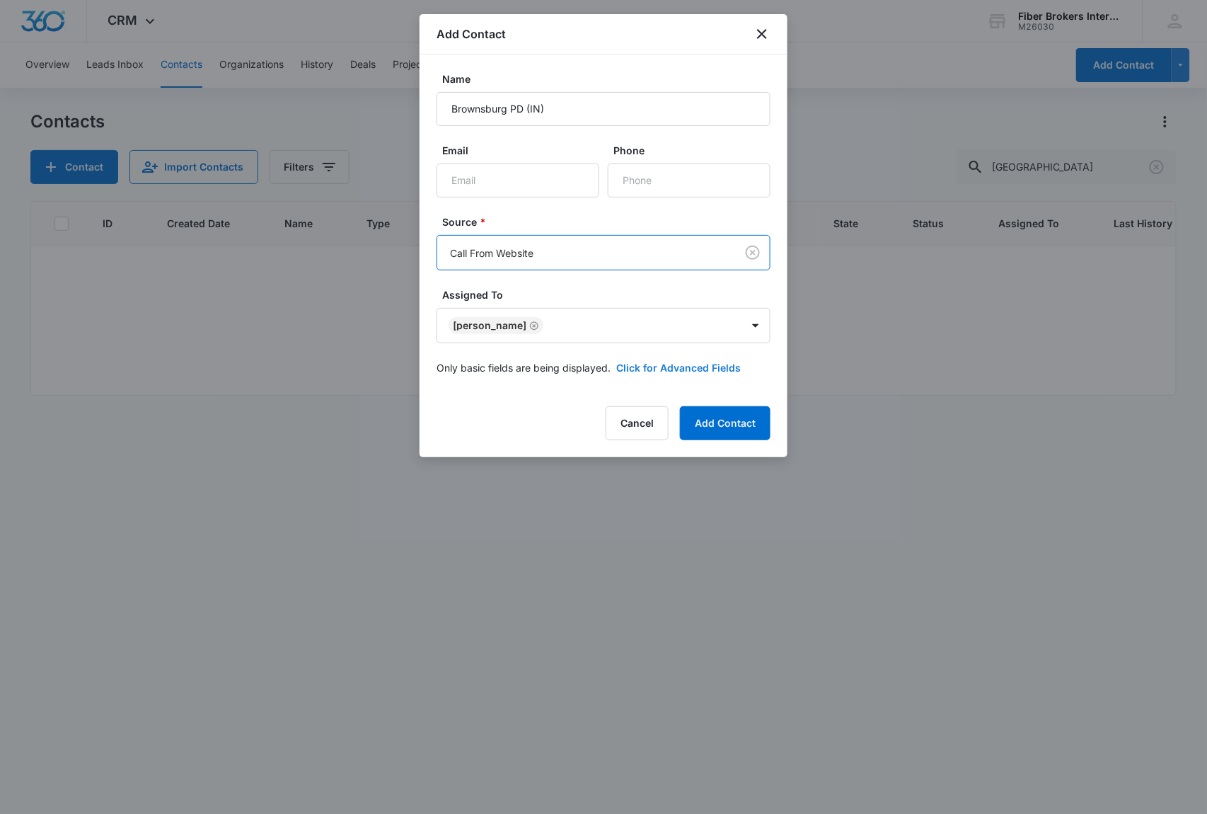
click at [623, 362] on button "Click for Advanced Fields" at bounding box center [678, 367] width 125 height 15
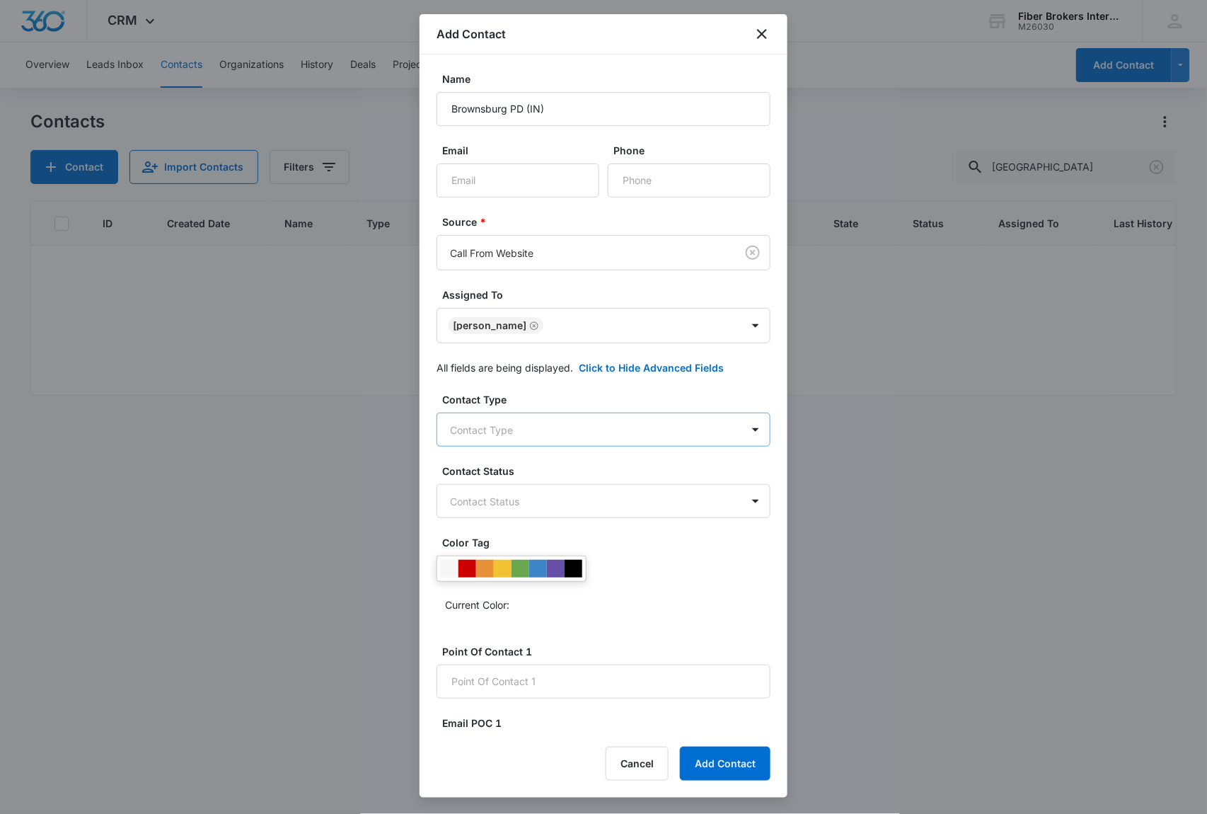
click at [483, 432] on body "CRM Apps Reputation Websites Forms CRM Email Social Shop Payments POS Content A…" at bounding box center [603, 407] width 1207 height 814
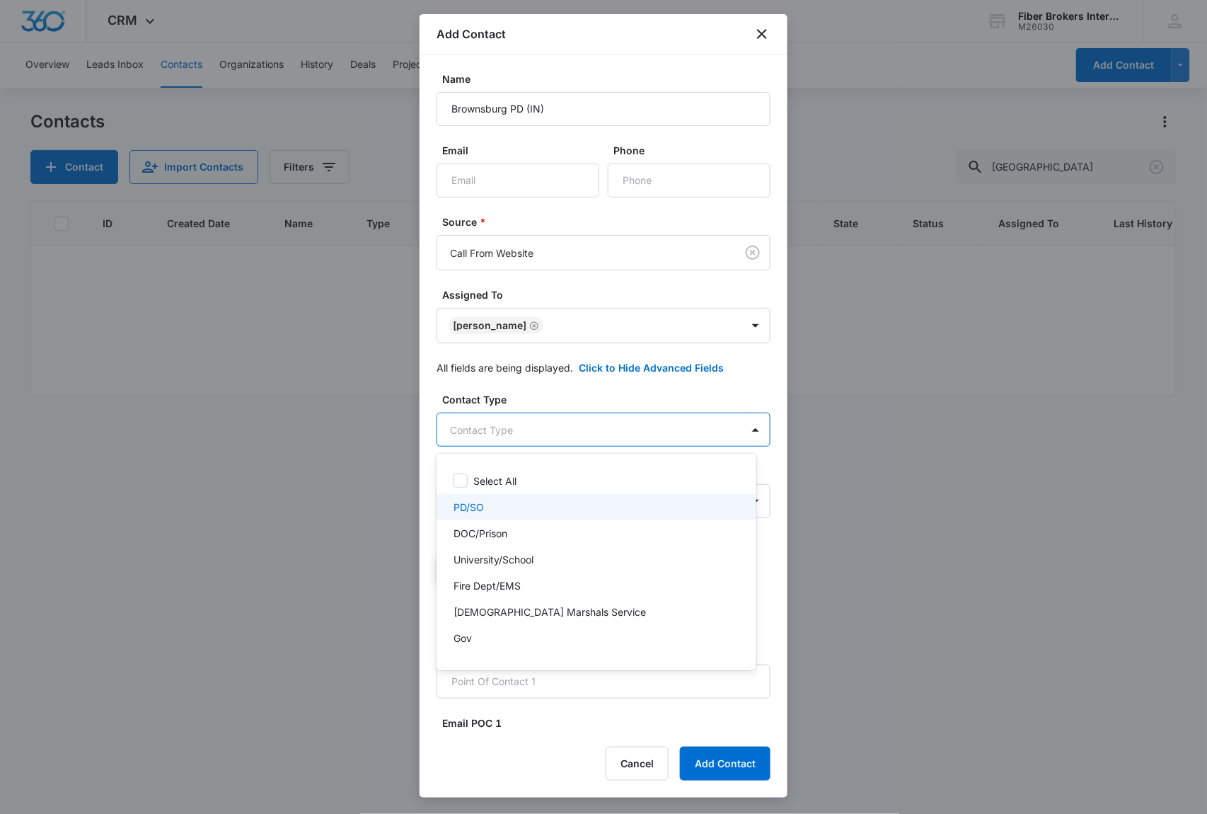
click at [476, 512] on p "PD/SO" at bounding box center [469, 507] width 30 height 15
click at [539, 386] on div at bounding box center [603, 407] width 1207 height 814
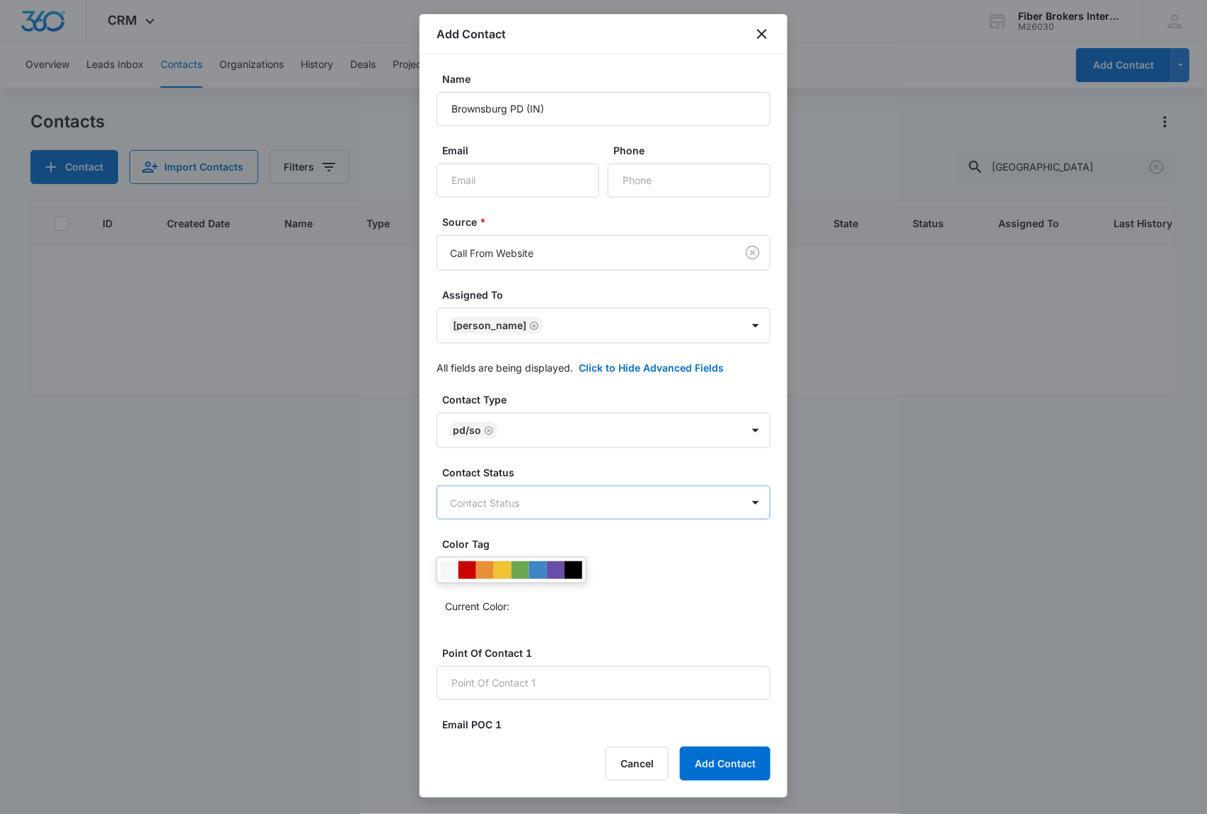
click at [515, 498] on body "CRM Apps Reputation Websites Forms CRM Email Social Shop Payments POS Content A…" at bounding box center [603, 407] width 1207 height 814
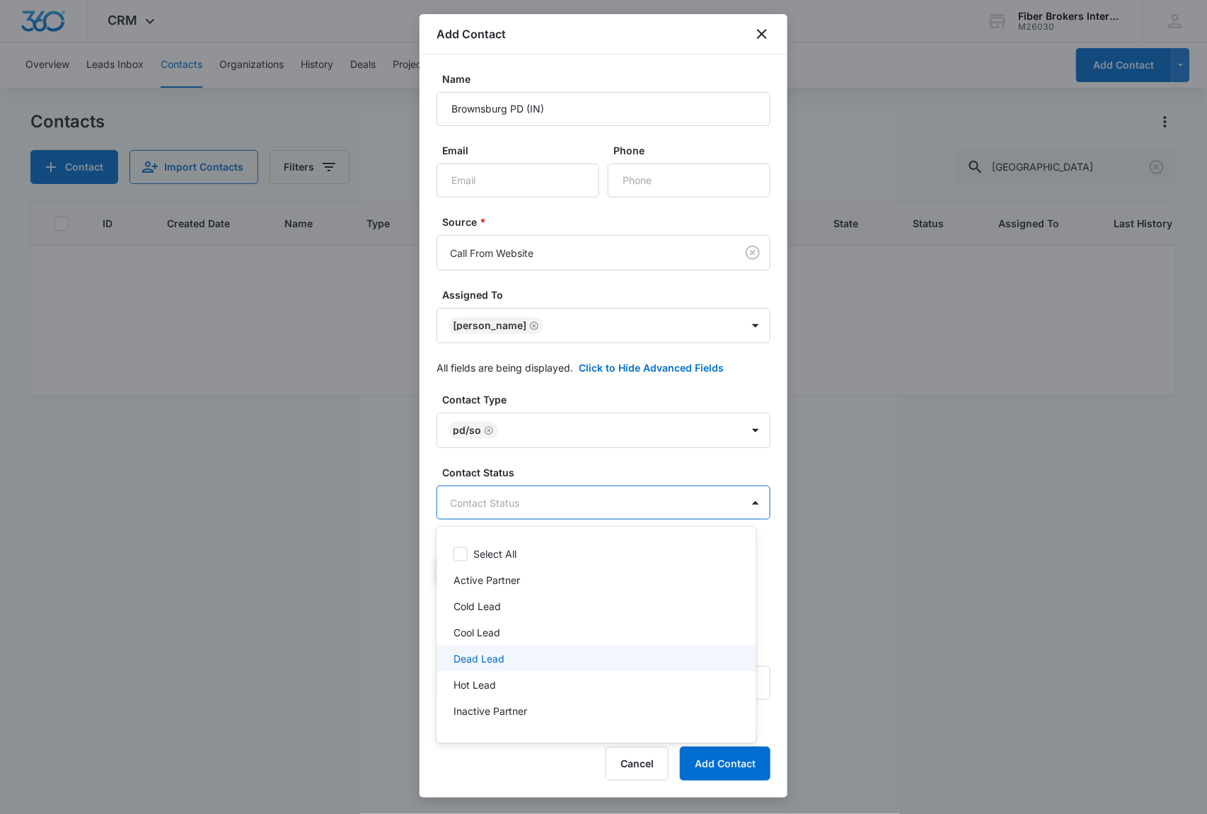
scroll to position [47, 0]
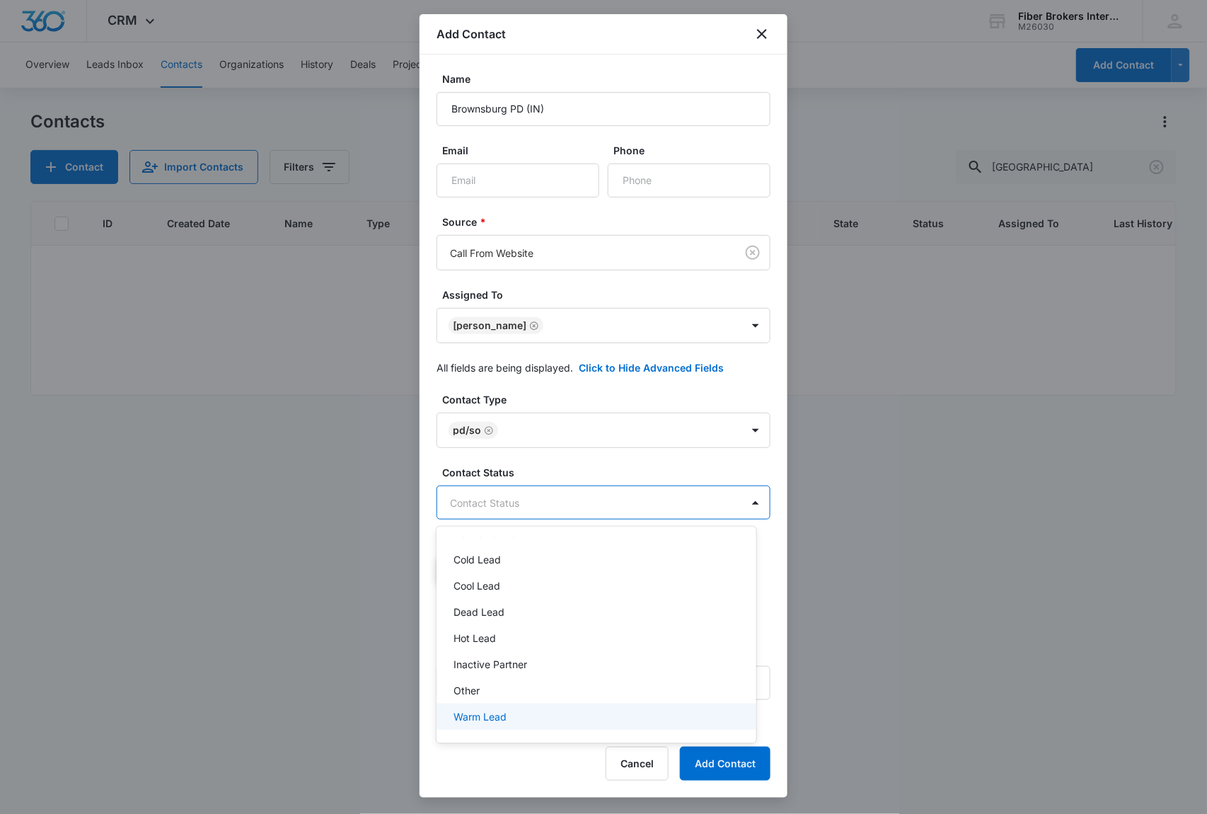
click at [483, 715] on p "Warm Lead" at bounding box center [480, 716] width 53 height 15
click at [539, 464] on div at bounding box center [603, 407] width 1207 height 814
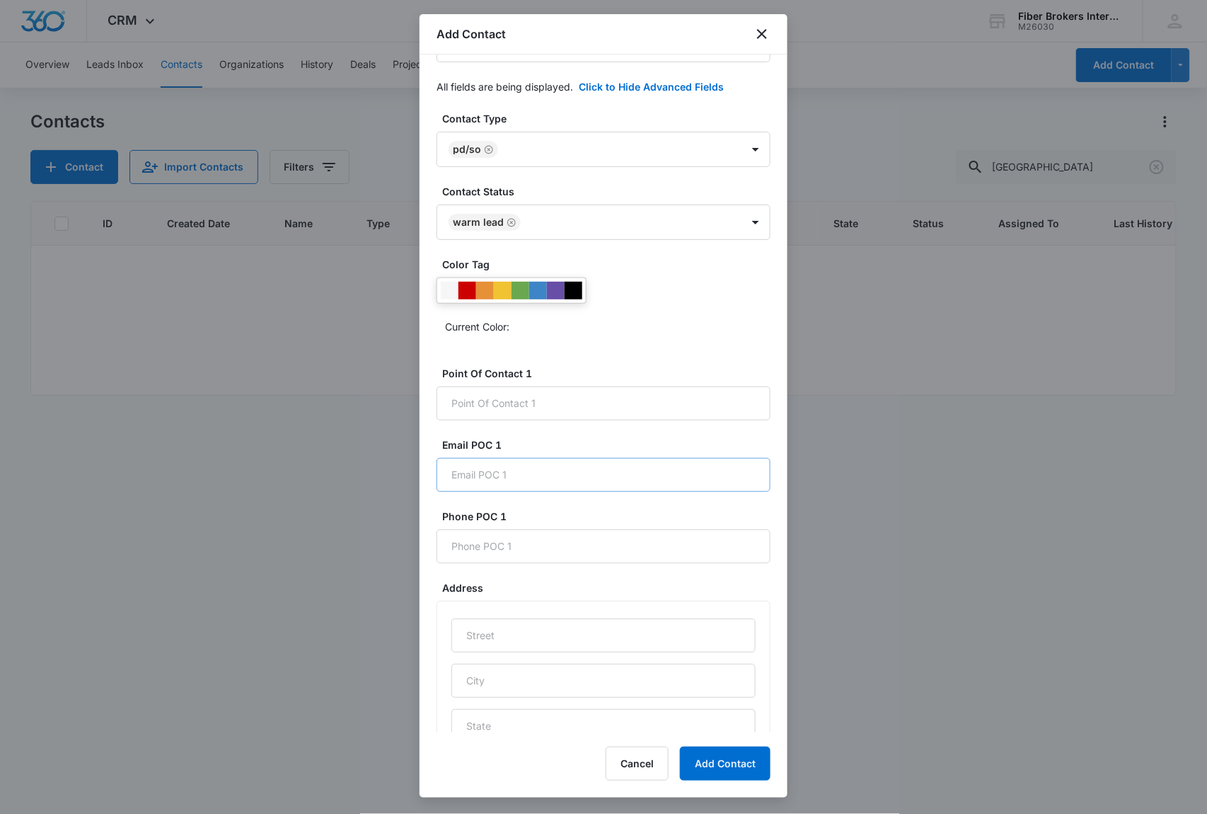
scroll to position [283, 0]
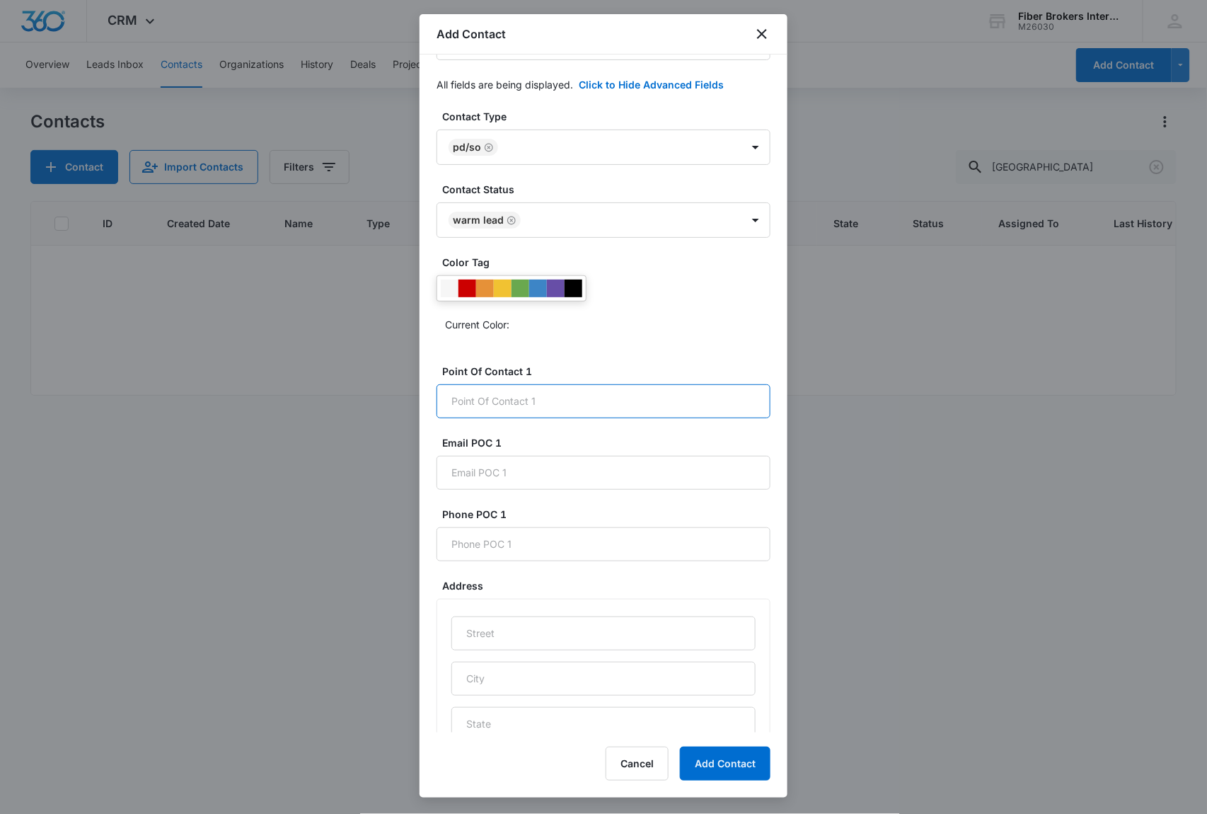
click at [515, 412] on input "Point Of Contact 1" at bounding box center [604, 401] width 334 height 34
paste input "[PERSON_NAME]"
drag, startPoint x: 558, startPoint y: 419, endPoint x: 519, endPoint y: 423, distance: 38.5
click at [519, 418] on input "[PERSON_NAME]" at bounding box center [604, 401] width 334 height 34
click at [454, 418] on input "[PERSON_NAME]" at bounding box center [604, 401] width 334 height 34
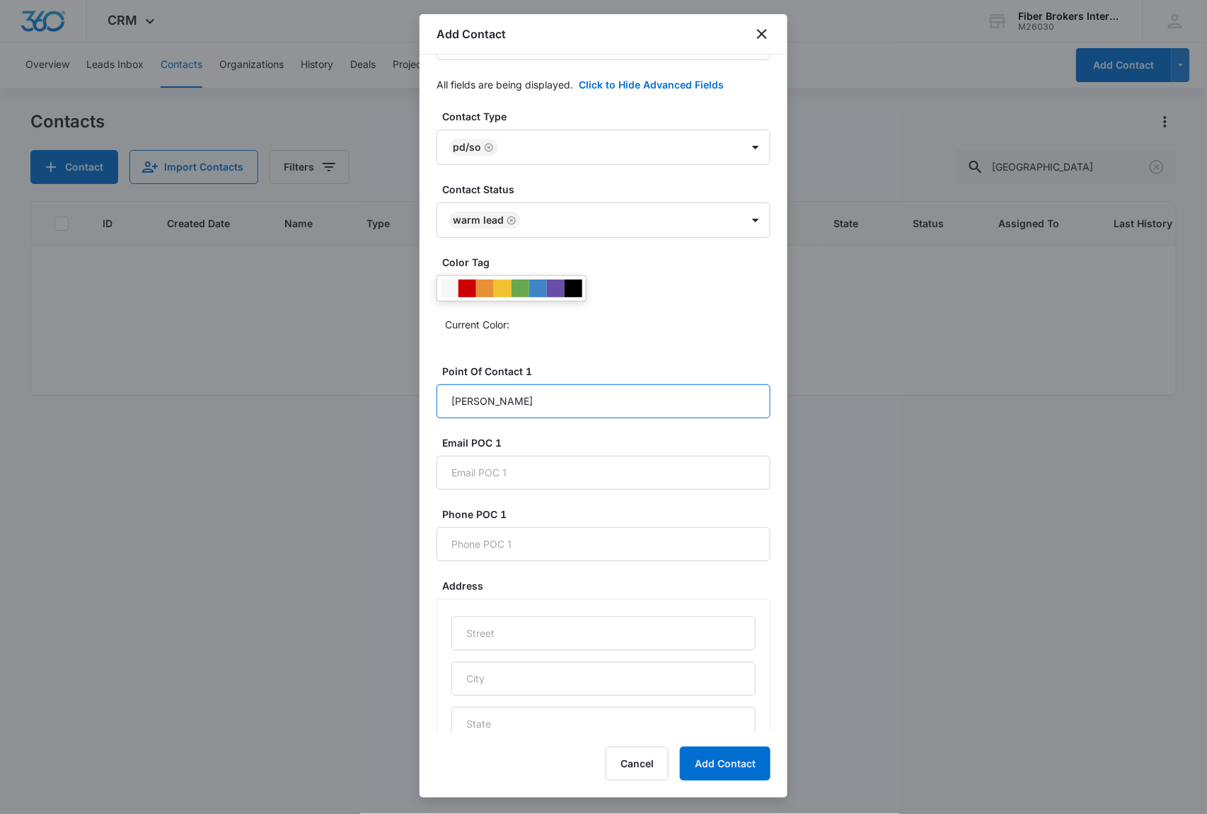
paste input "[PERSON_NAME]"
type input "[PERSON_NAME]"
click at [505, 490] on input "Email POC 1" at bounding box center [604, 473] width 334 height 34
paste input "[EMAIL_ADDRESS][DOMAIN_NAME]"
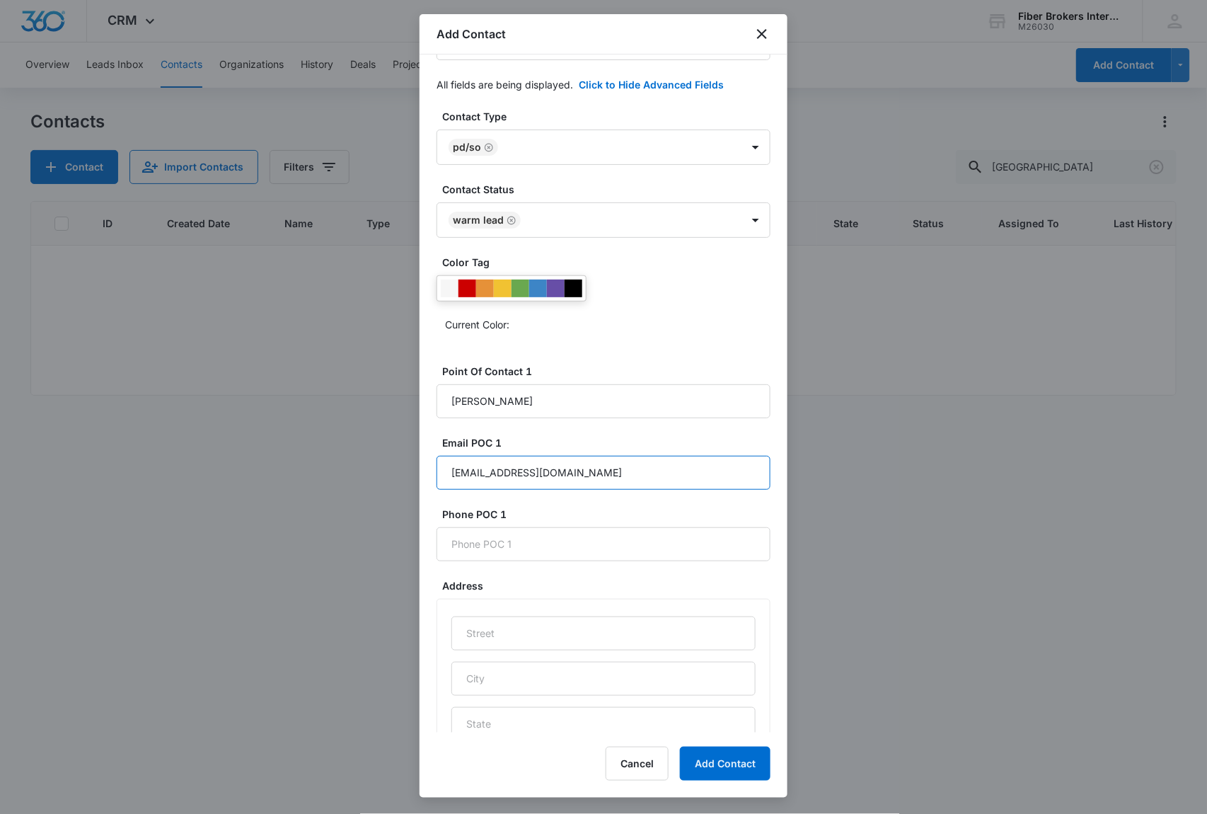
type input "[EMAIL_ADDRESS][DOMAIN_NAME]"
click at [532, 561] on input "Phone POC 1" at bounding box center [604, 544] width 334 height 34
paste input "[PHONE_NUMBER]"
type input "[PHONE_NUMBER]"
click at [493, 650] on input "text" at bounding box center [604, 633] width 304 height 34
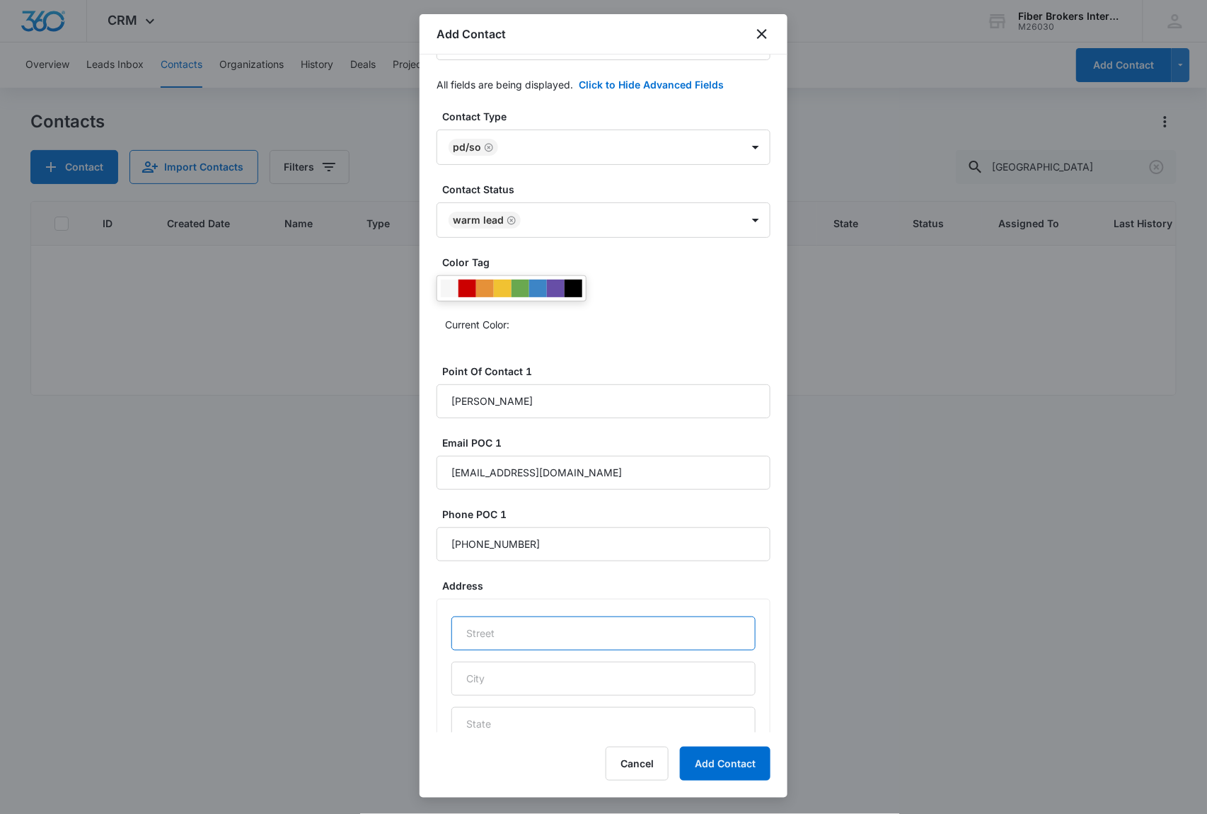
paste input "[STREET_ADDRESS]"
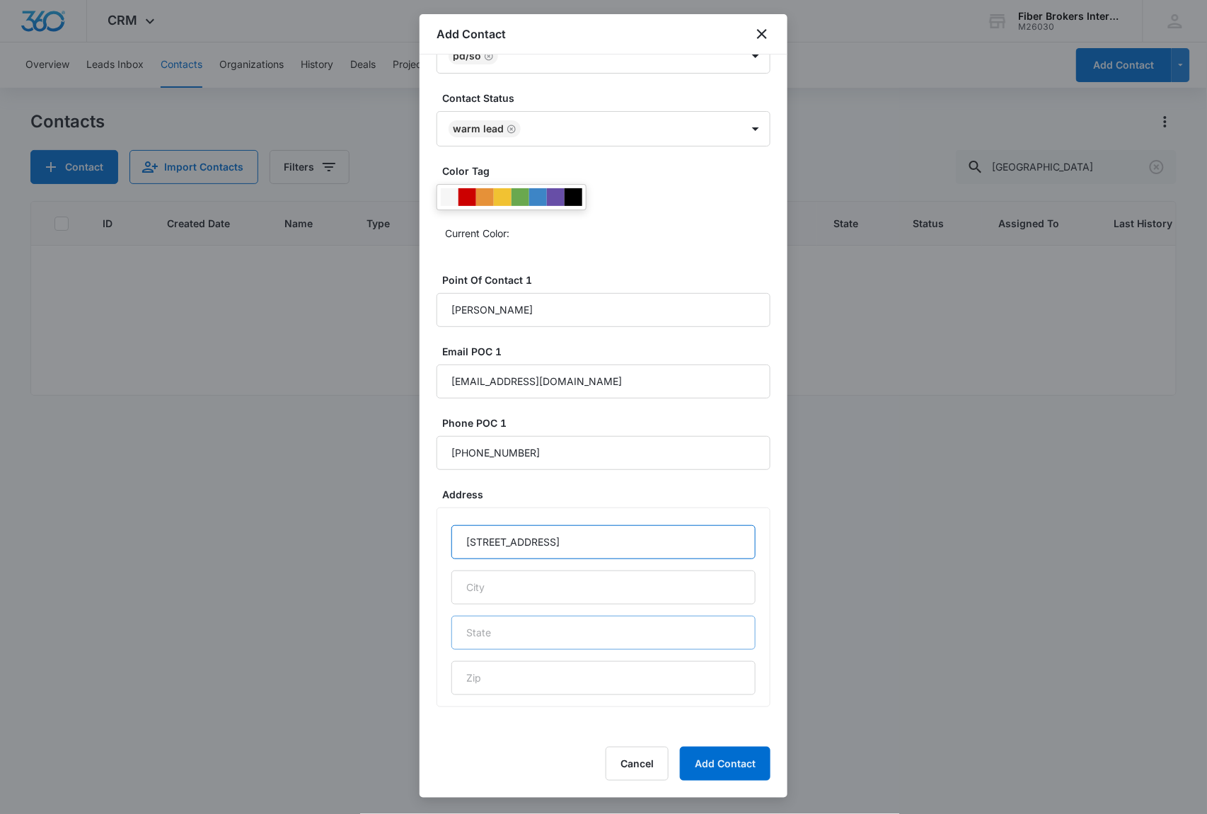
scroll to position [394, 0]
drag, startPoint x: 648, startPoint y: 541, endPoint x: 611, endPoint y: 541, distance: 36.8
click at [611, 541] on input "[STREET_ADDRESS]" at bounding box center [604, 542] width 304 height 34
type input "[STREET_ADDRESS]"
click at [533, 678] on input "text" at bounding box center [604, 678] width 304 height 34
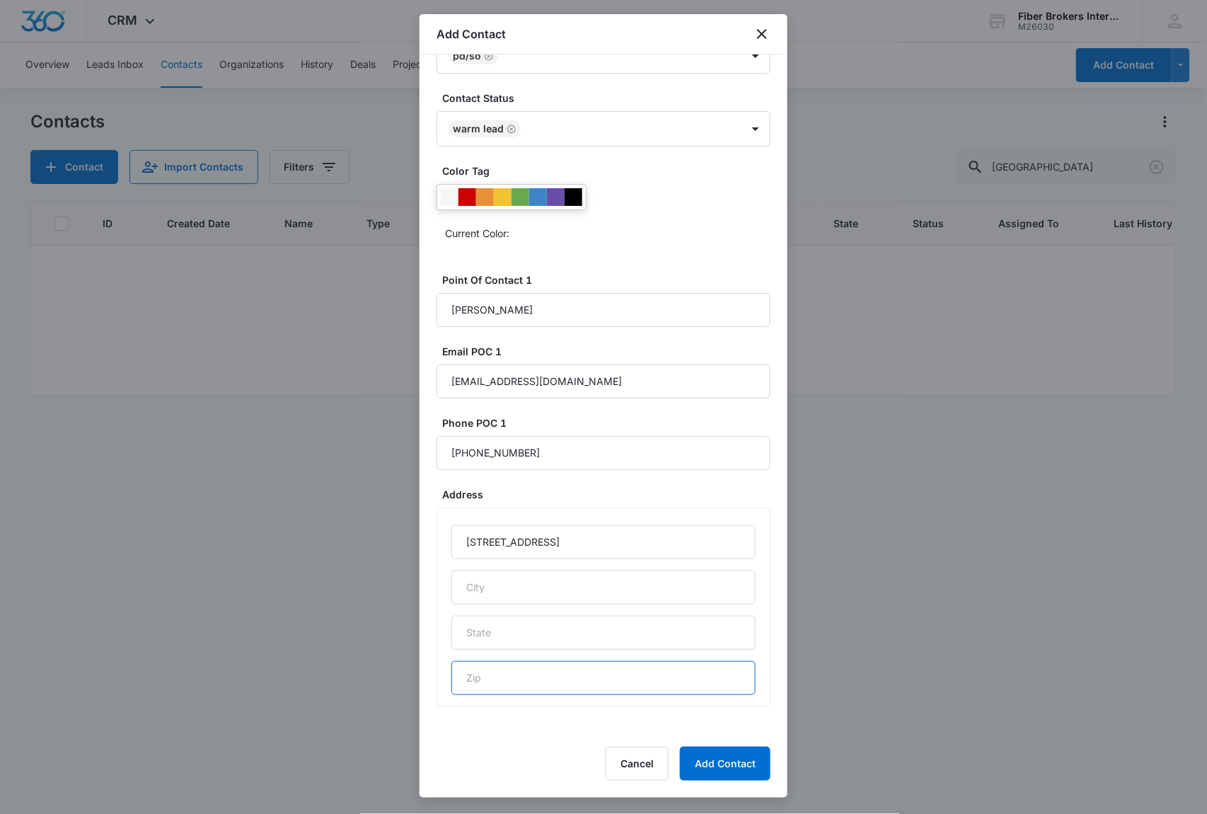
paste input "46112"
type input "46112"
drag, startPoint x: 609, startPoint y: 539, endPoint x: 600, endPoint y: 539, distance: 8.5
click at [600, 539] on input "[STREET_ADDRESS]" at bounding box center [604, 542] width 304 height 34
type input "[STREET_ADDRESS],"
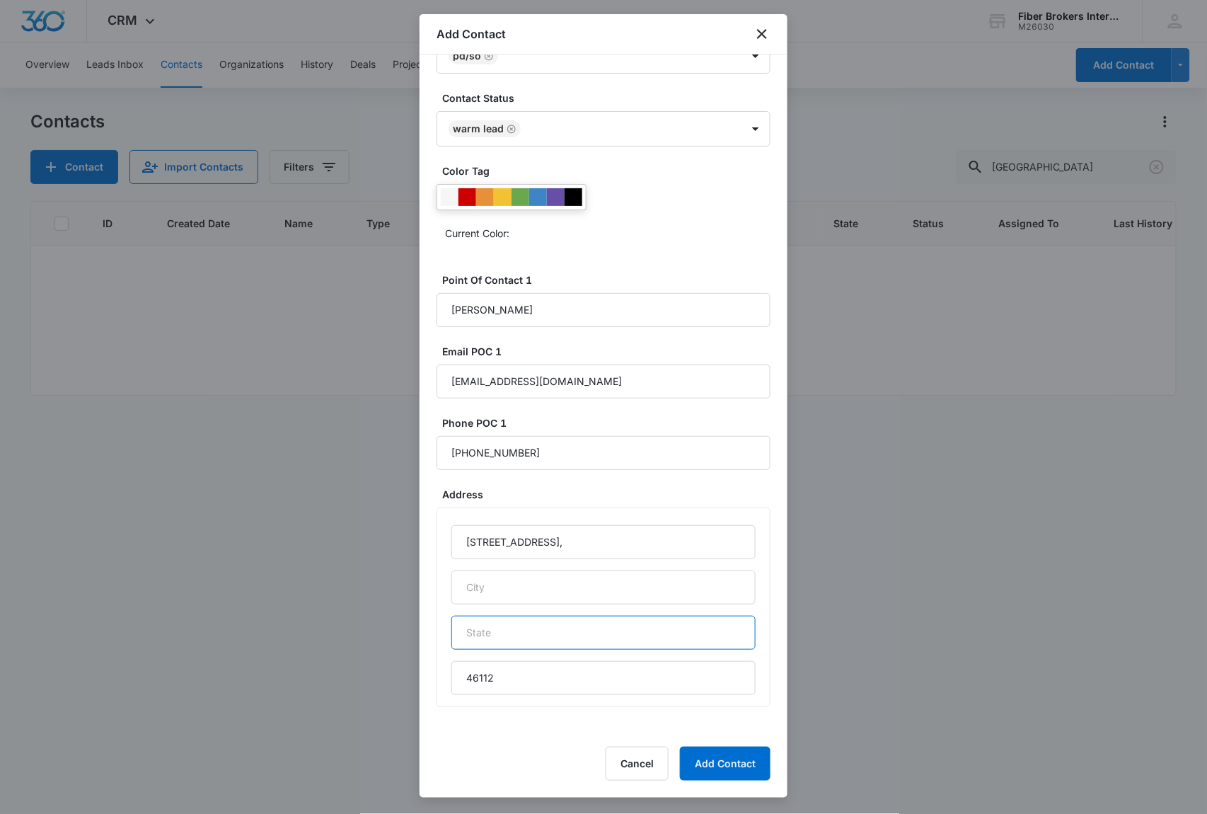
click at [484, 635] on input "text" at bounding box center [604, 633] width 304 height 34
paste input "IN"
type input "IN"
drag, startPoint x: 592, startPoint y: 541, endPoint x: 539, endPoint y: 536, distance: 53.4
click at [539, 536] on input "[STREET_ADDRESS]," at bounding box center [604, 542] width 304 height 34
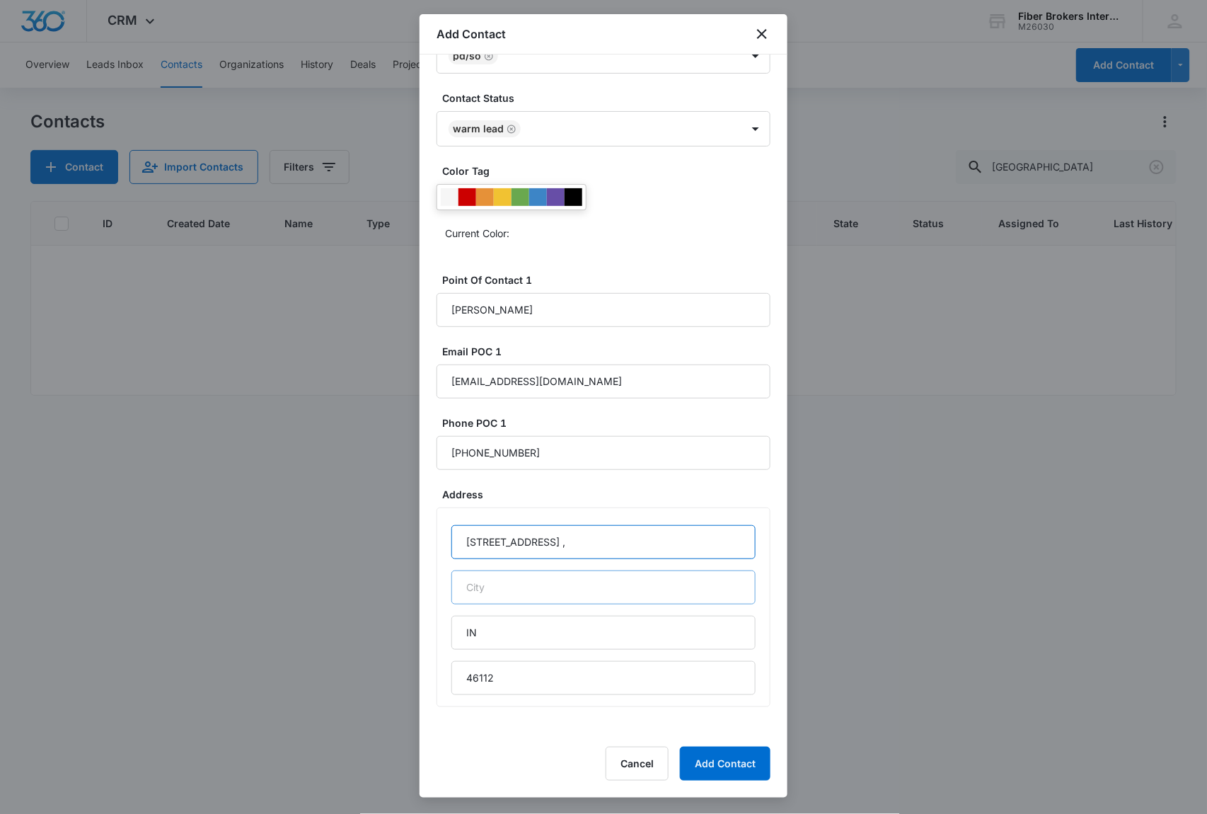
type input "[STREET_ADDRESS] ,"
click at [519, 587] on input "text" at bounding box center [604, 587] width 304 height 34
paste input "[GEOGRAPHIC_DATA]"
type input "[GEOGRAPHIC_DATA]"
click at [579, 545] on input "[STREET_ADDRESS] ," at bounding box center [604, 542] width 304 height 34
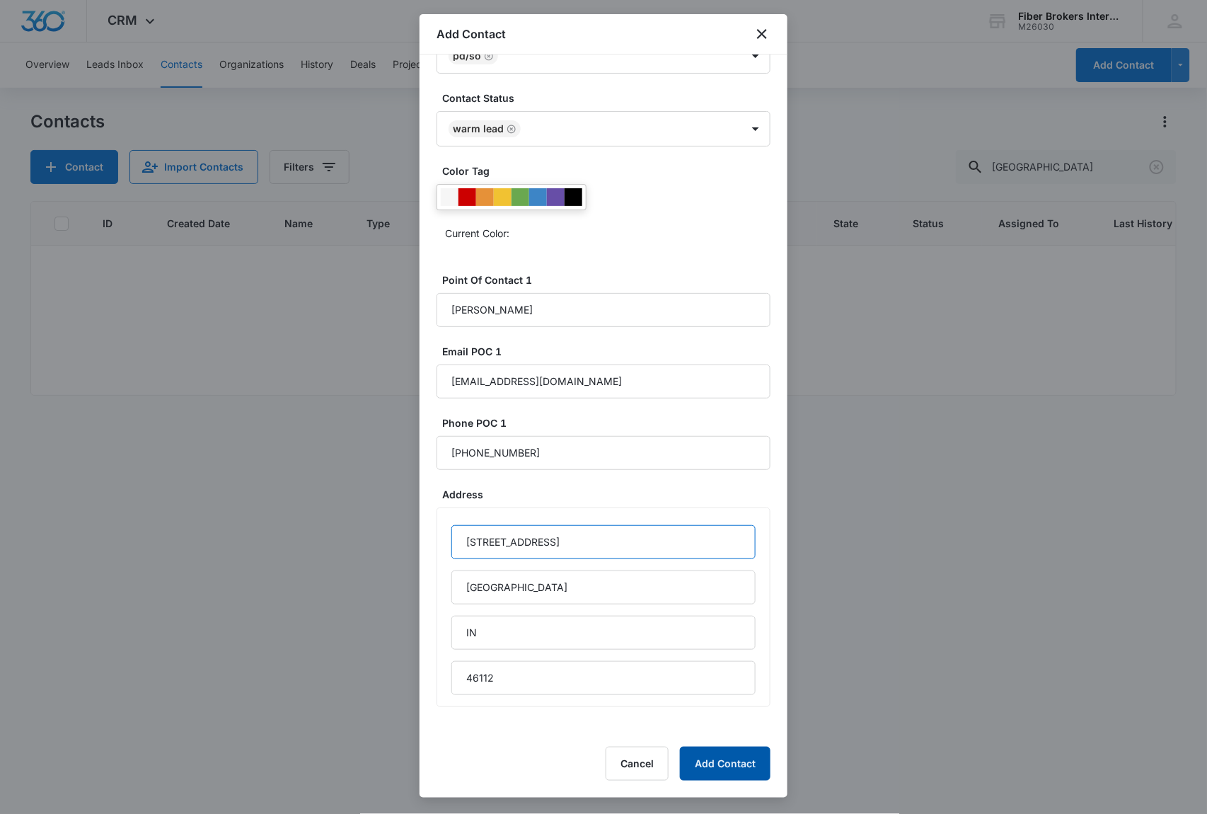
type input "[STREET_ADDRESS]"
click at [735, 763] on button "Add Contact" at bounding box center [725, 764] width 91 height 34
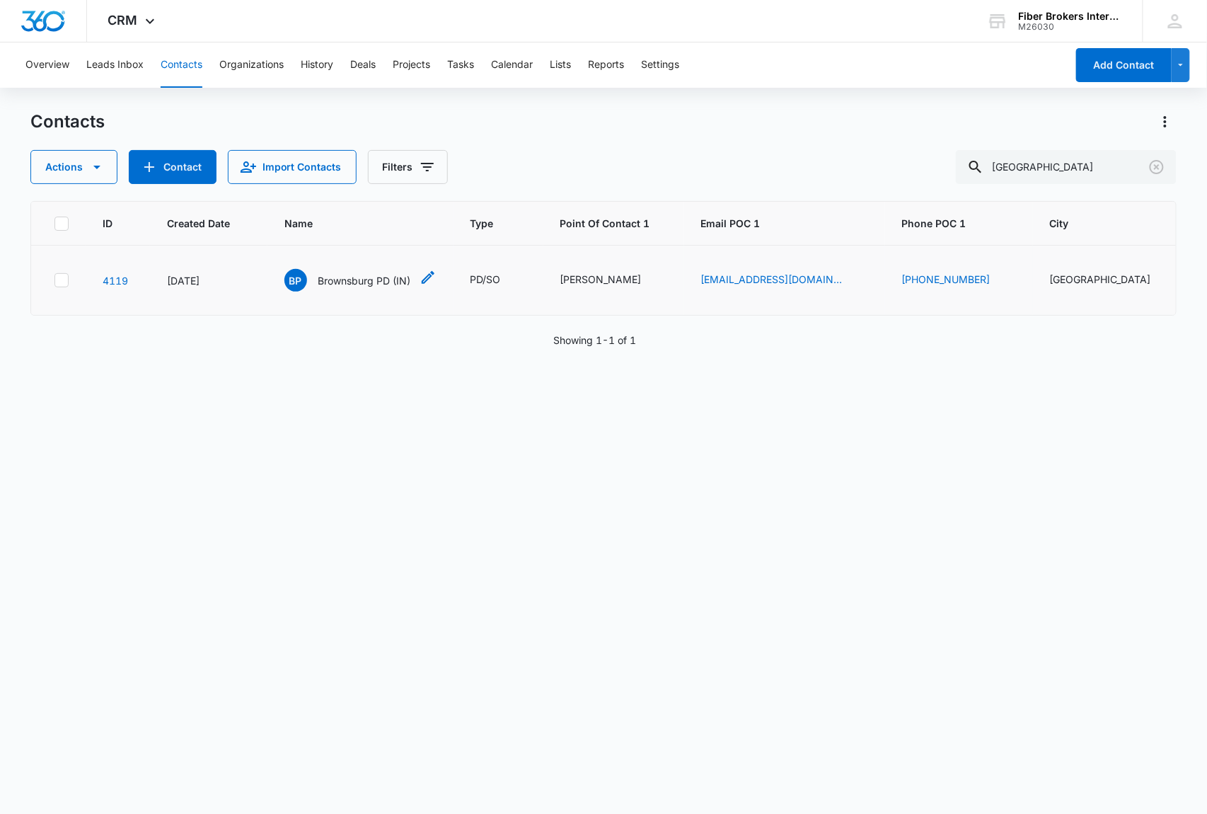
click at [433, 272] on icon "Name - Brownsburg PD (IN) - Select to Edit Field" at bounding box center [428, 277] width 13 height 13
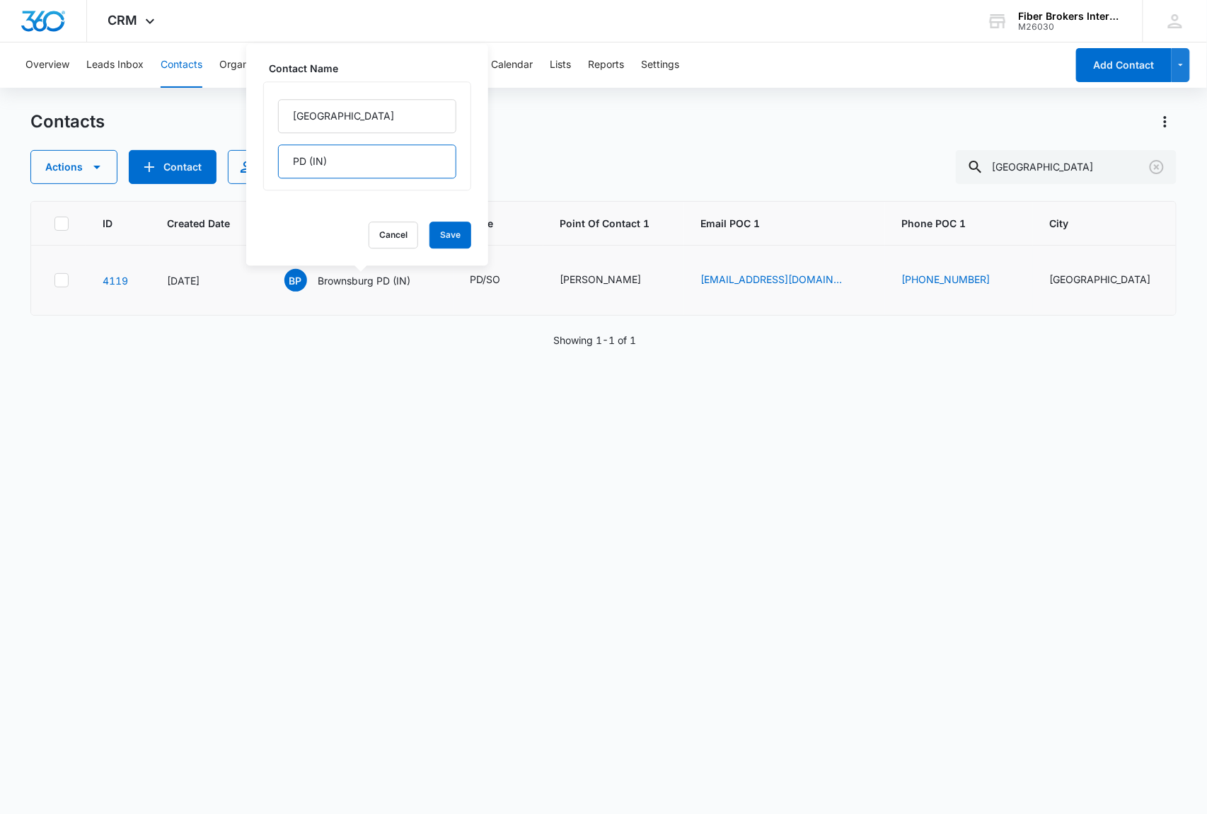
drag, startPoint x: 355, startPoint y: 170, endPoint x: 268, endPoint y: 159, distance: 88.4
click at [268, 159] on div "Brownsburg PD (IN)" at bounding box center [367, 135] width 208 height 109
click at [363, 117] on input "[GEOGRAPHIC_DATA]" at bounding box center [367, 116] width 178 height 34
paste input "PD (IN)"
type input "Brownsburg PD (IN)"
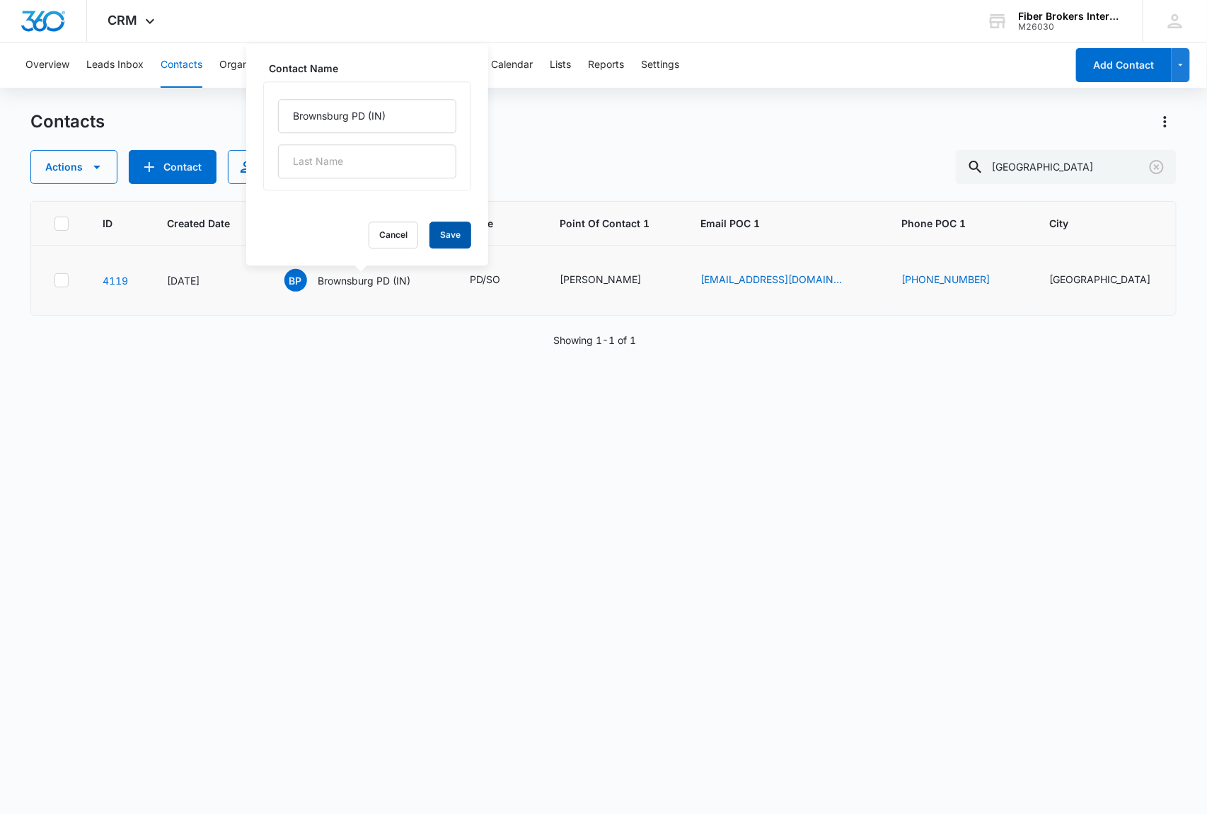
click at [439, 228] on button "Save" at bounding box center [451, 235] width 42 height 27
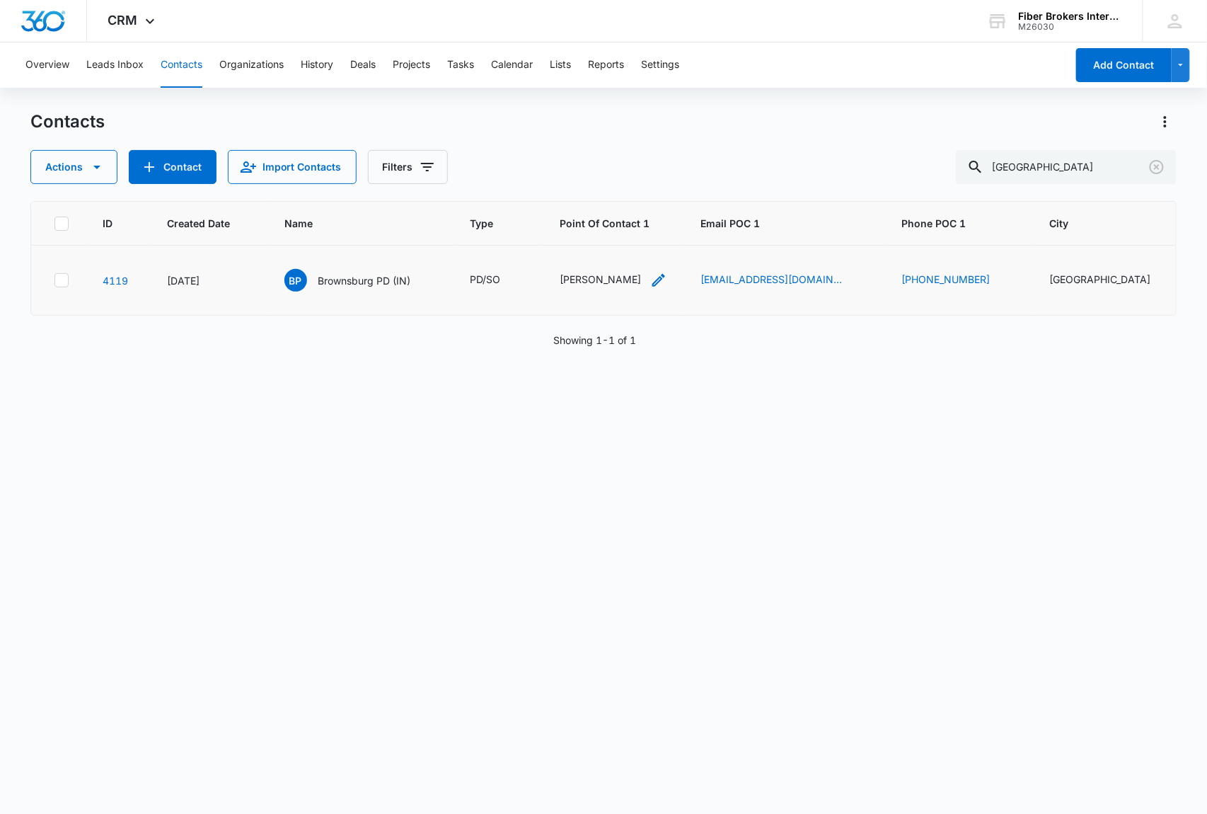
click at [667, 278] on icon "Point Of Contact 1 - Debbie Umbanhowar - Select to Edit Field" at bounding box center [658, 280] width 17 height 17
drag, startPoint x: 660, startPoint y: 190, endPoint x: 558, endPoint y: 184, distance: 102.8
click at [558, 184] on input "[PERSON_NAME]" at bounding box center [630, 190] width 178 height 34
click at [616, 234] on button "Cancel" at bounding box center [641, 234] width 50 height 27
click at [1159, 168] on icon "Clear" at bounding box center [1157, 167] width 14 height 14
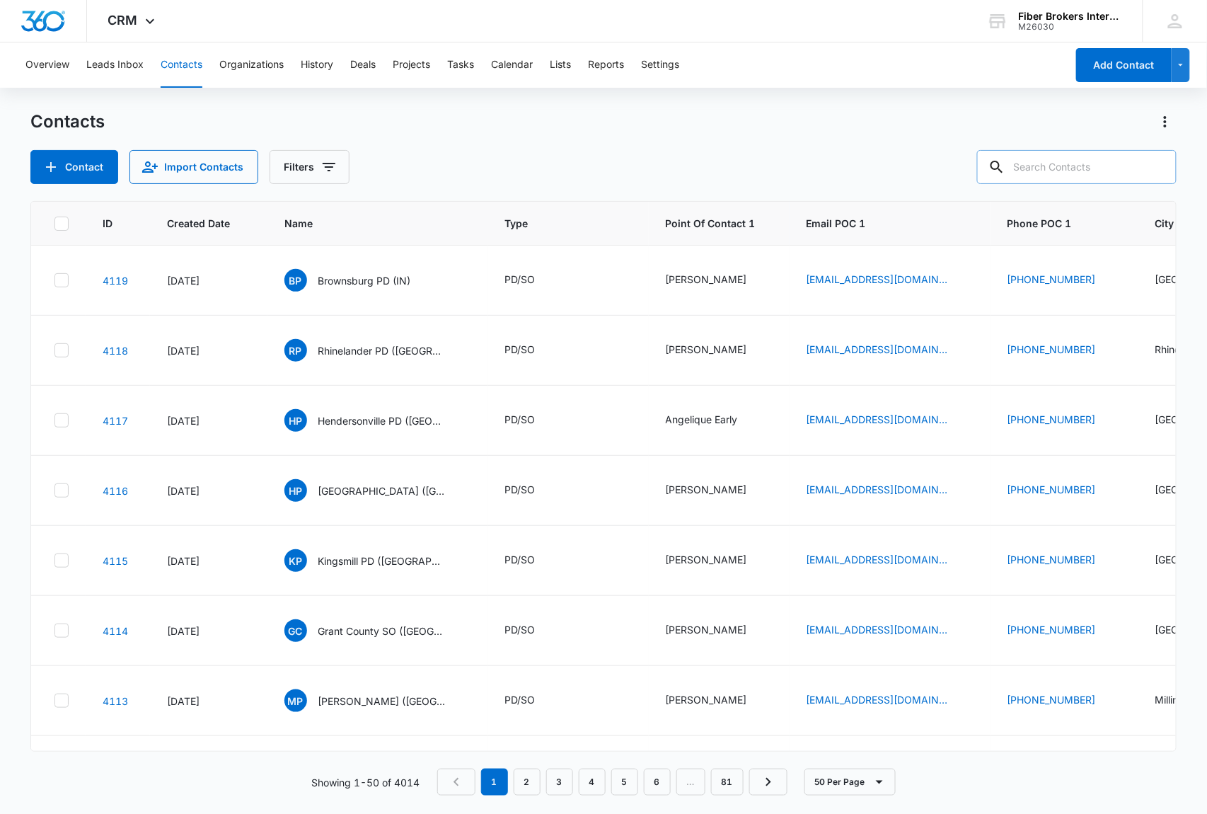
click at [459, 154] on div "Contact Import Contacts Filters" at bounding box center [603, 167] width 1147 height 34
click at [1050, 162] on input "text" at bounding box center [1077, 167] width 200 height 34
paste input "kmccracken@bbcpublicsafety.us"
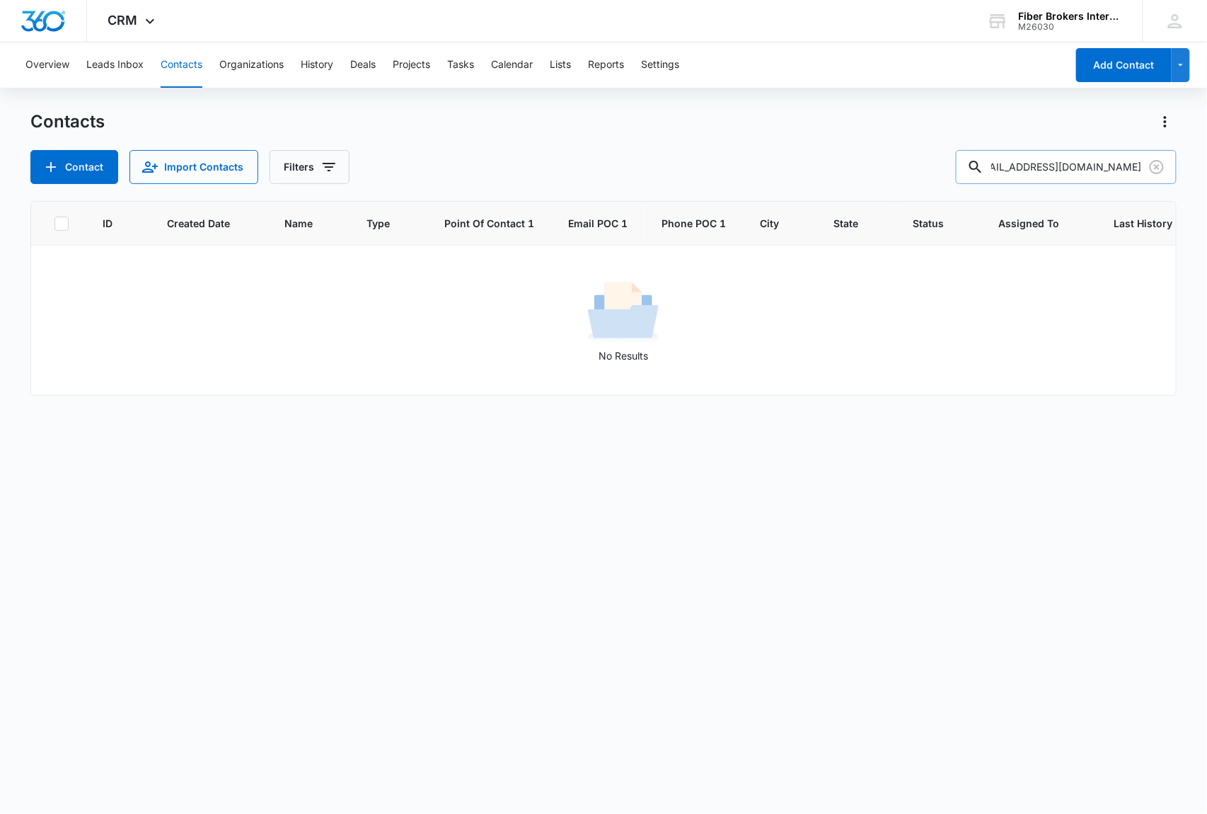
click at [1046, 173] on input "kmccracken@bbcpublicsafety.us" at bounding box center [1066, 167] width 221 height 34
type input "@bbcpublicsafety.us"
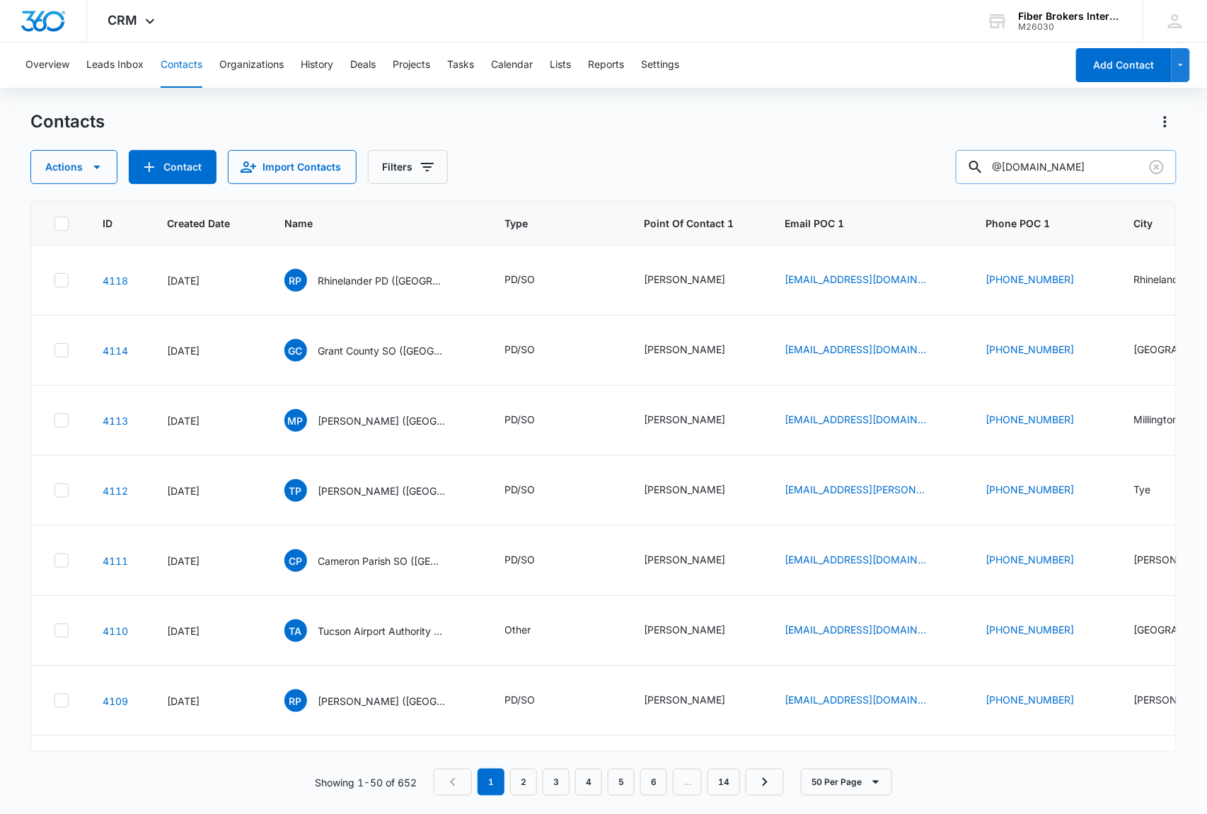
click at [1104, 168] on input "@bbcpublicsafety.us" at bounding box center [1066, 167] width 221 height 34
click at [1154, 164] on icon "Clear" at bounding box center [1157, 167] width 17 height 17
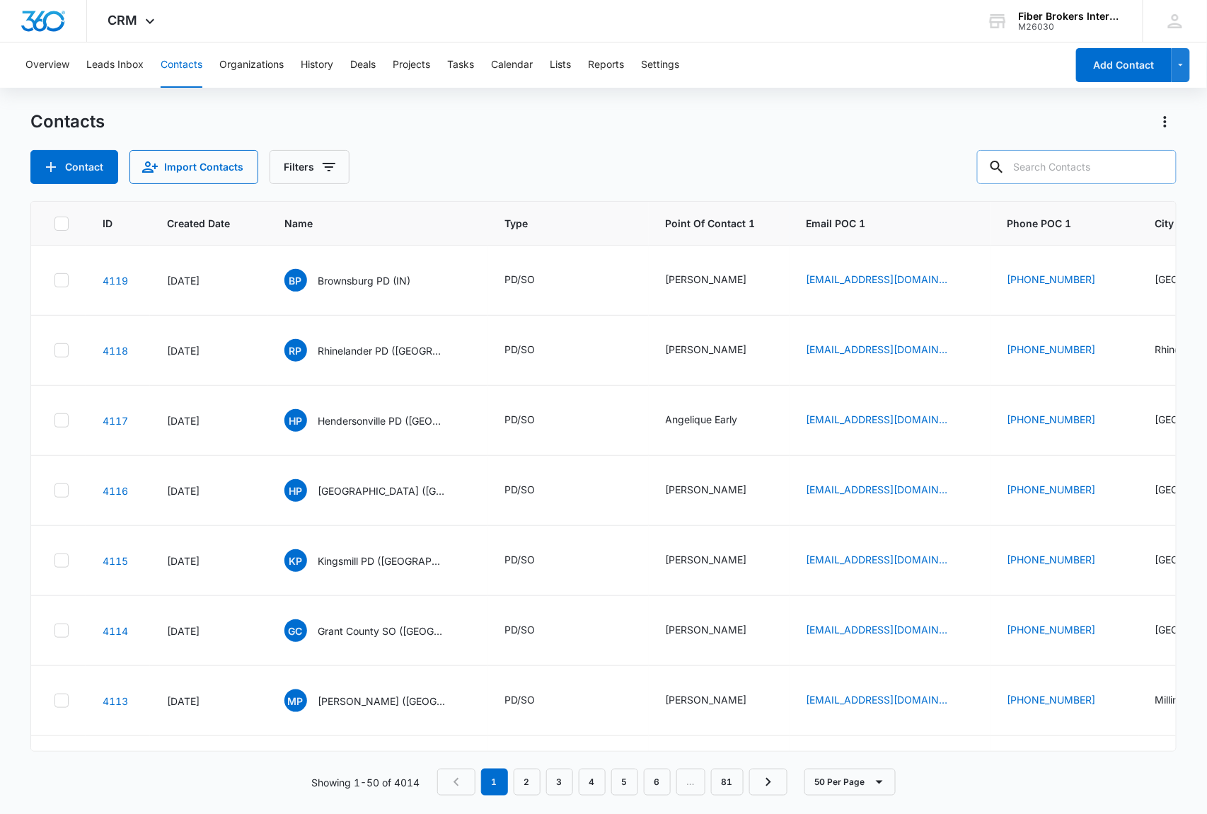
click at [1067, 167] on input "text" at bounding box center [1077, 167] width 200 height 34
paste input "kmccracken@bbcpublicsafety.us"
click at [1043, 173] on input "kmccracken@bbcpublicsafety.us" at bounding box center [1066, 167] width 221 height 34
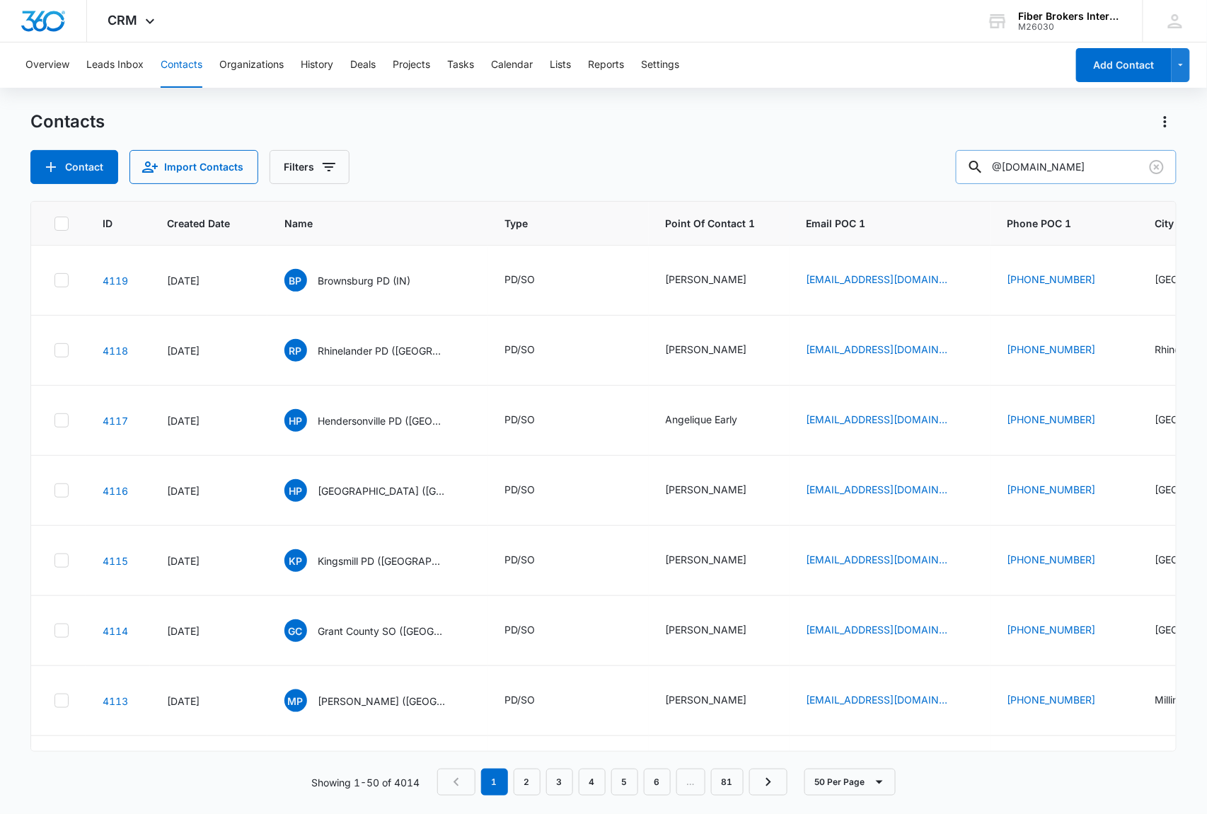
type input "@bbcpublicsafety.us"
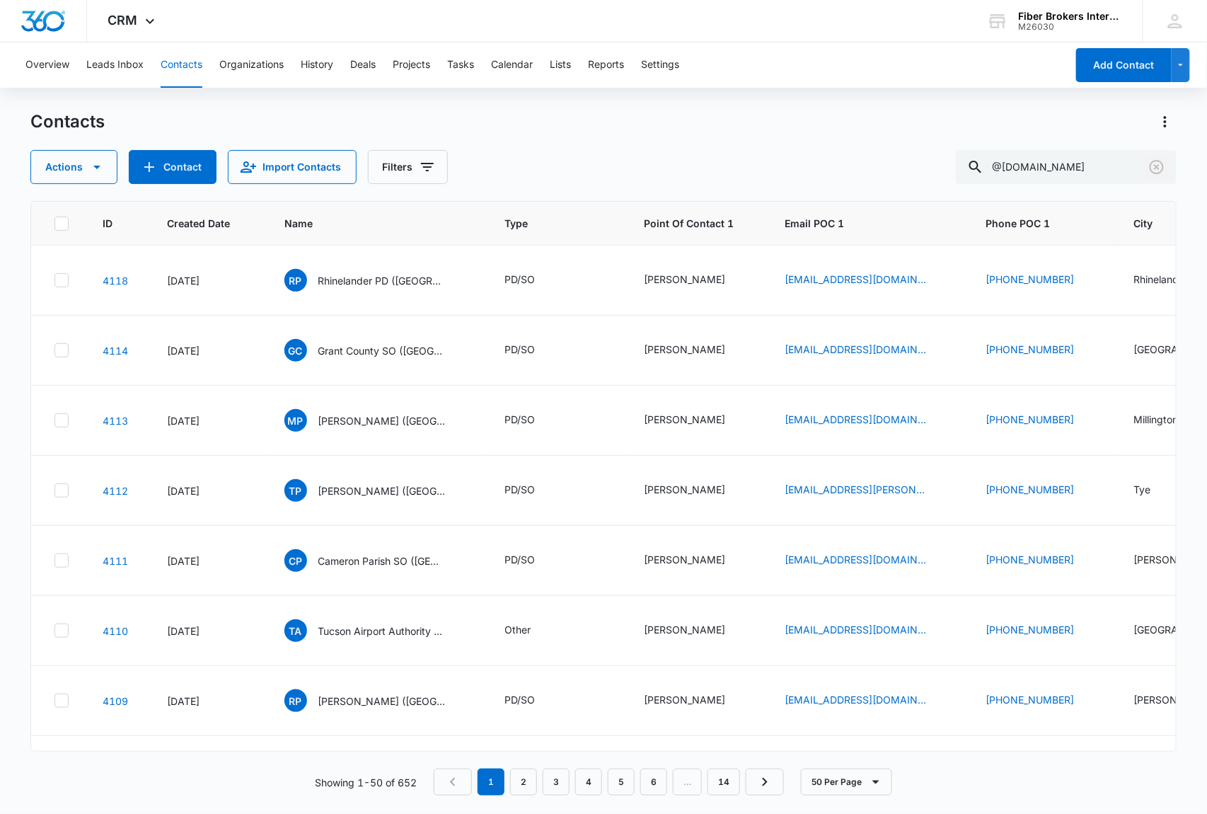
drag, startPoint x: 1161, startPoint y: 165, endPoint x: 784, endPoint y: 813, distance: 750.0
click at [1161, 165] on icon "Clear" at bounding box center [1157, 167] width 17 height 17
